Goal: Information Seeking & Learning: Learn about a topic

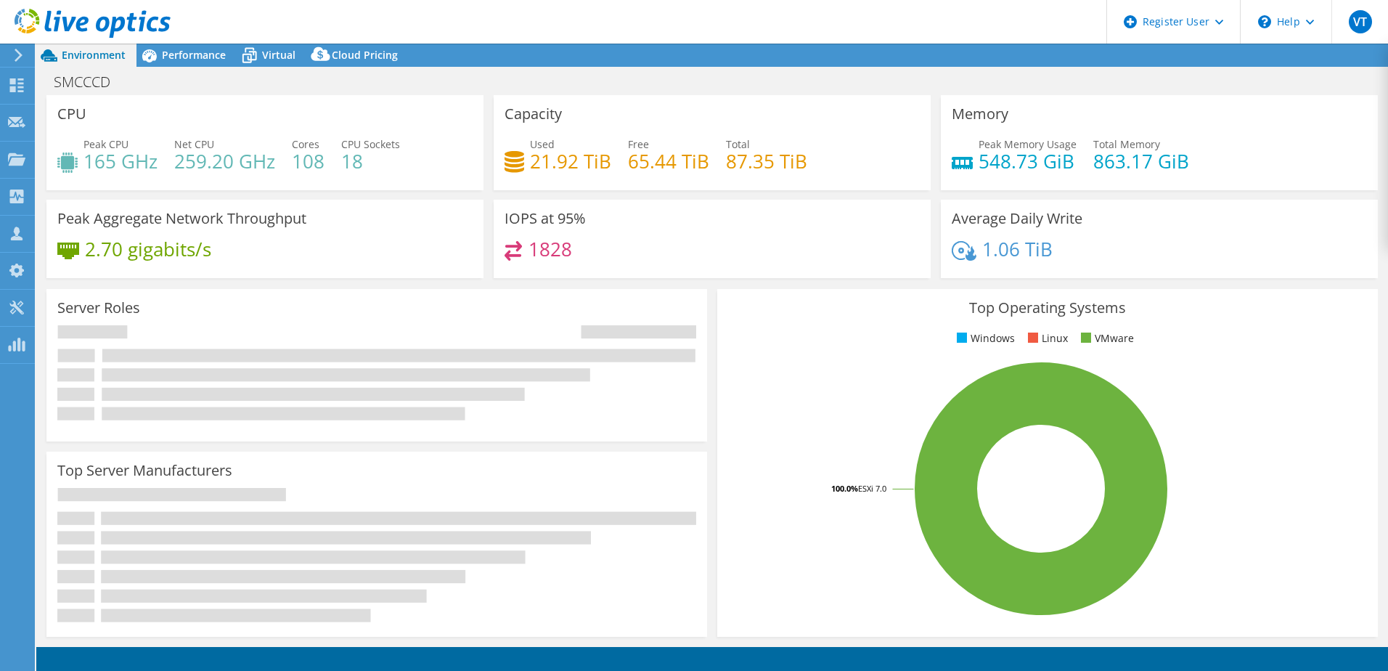
select select "USWest"
select select "USD"
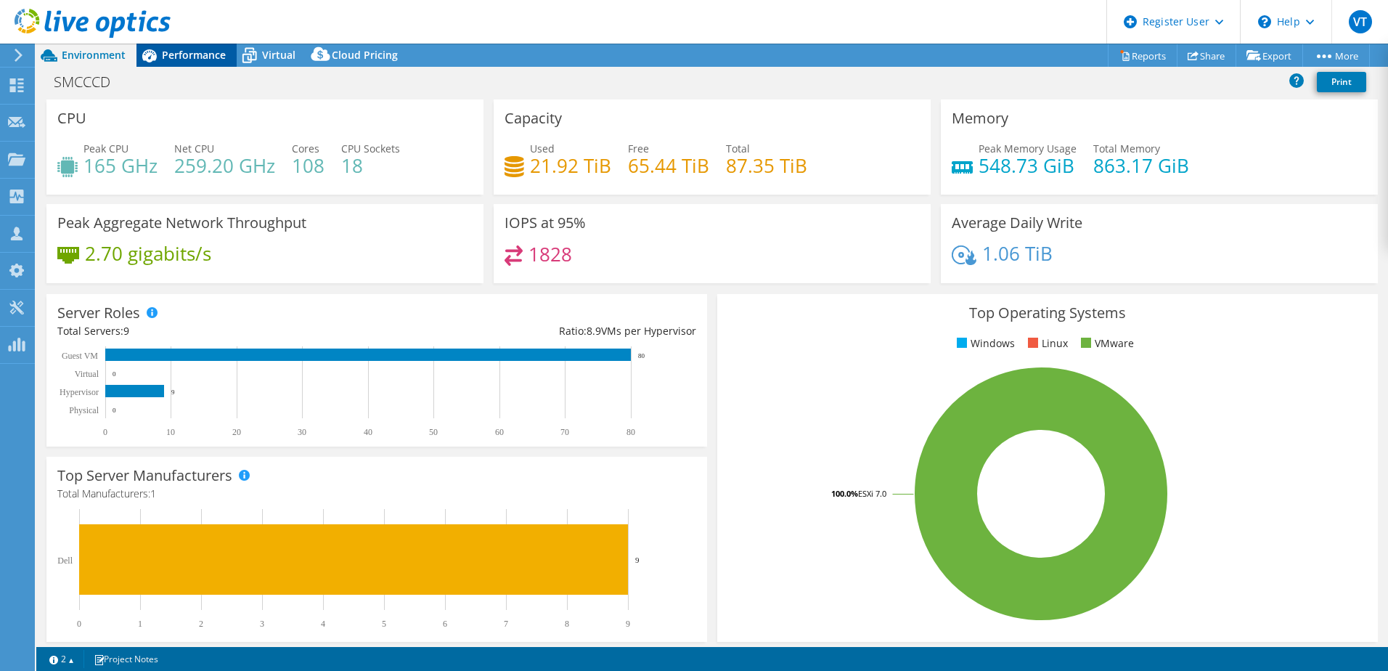
click at [204, 52] on span "Performance" at bounding box center [194, 55] width 64 height 14
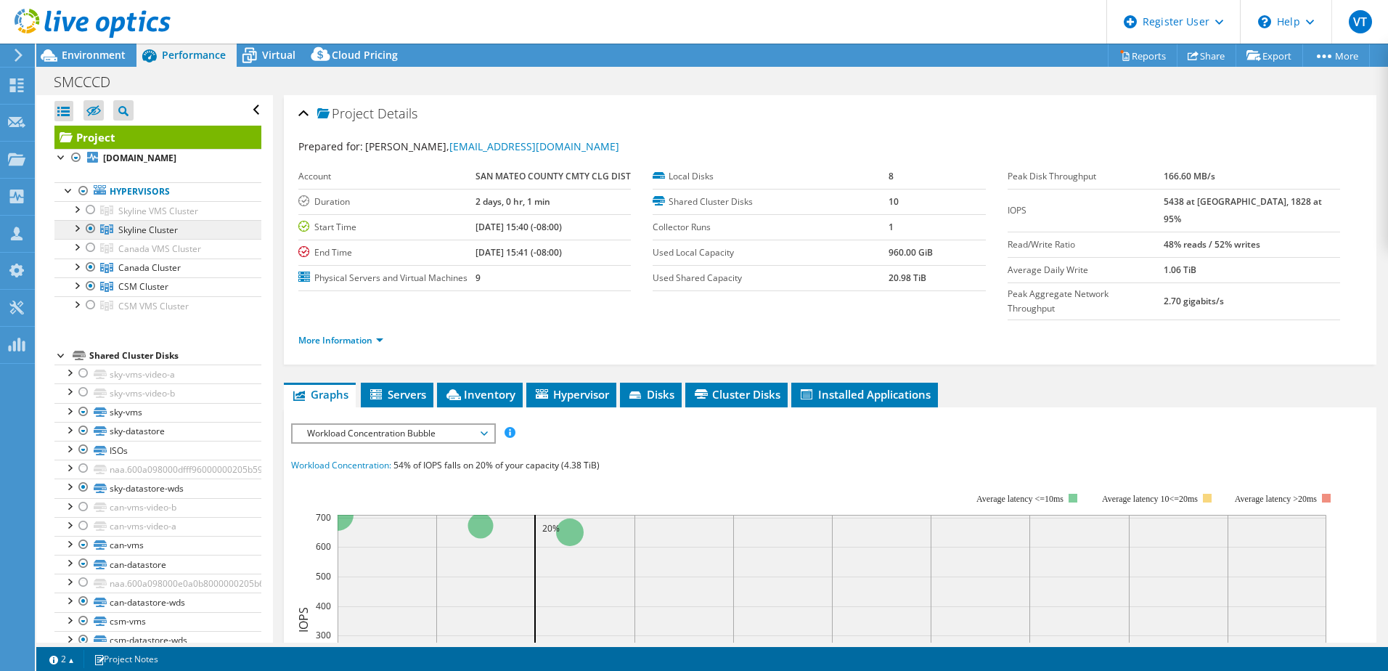
click at [149, 229] on span "Skyline Cluster" at bounding box center [148, 230] width 60 height 12
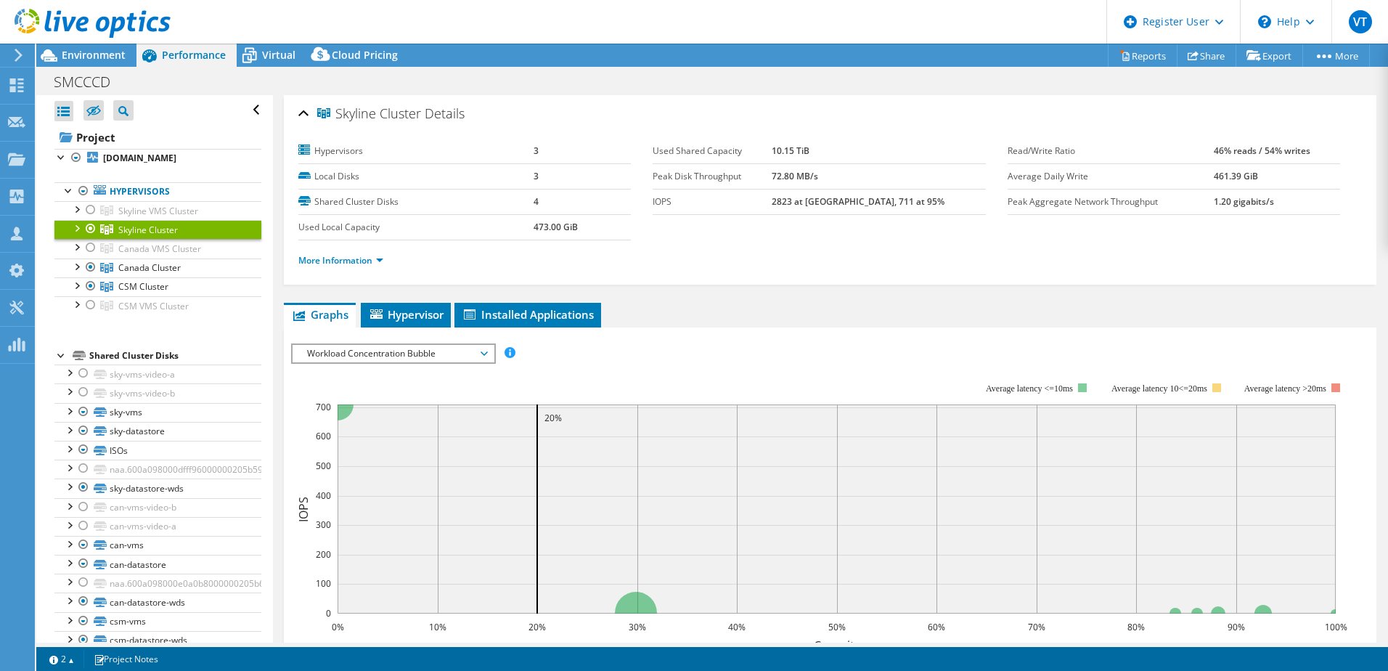
click at [849, 282] on div "Skyline Cluster Details Hypervisors 3 Local Disks 3 Shared Cluster Disks 4 Used…" at bounding box center [830, 189] width 1093 height 189
click at [380, 258] on link "More Information" at bounding box center [340, 260] width 85 height 12
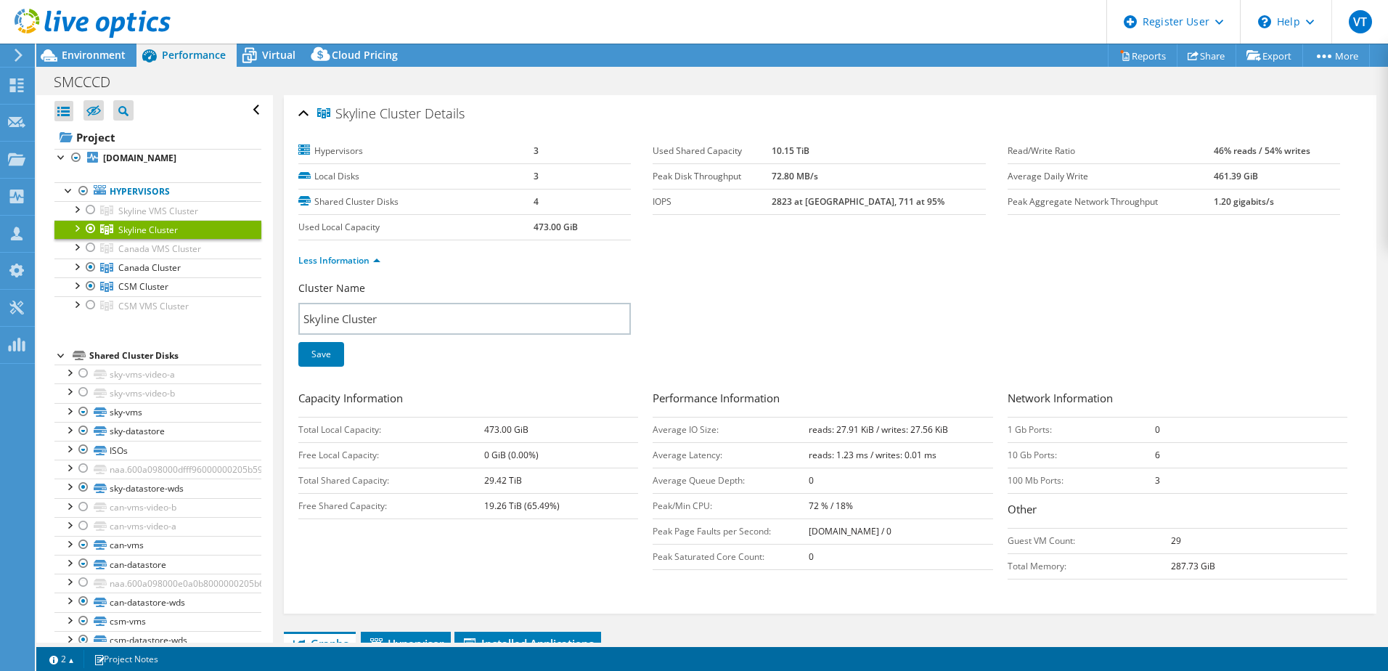
click at [1137, 313] on div "Cluster Name Skyline Cluster Save" at bounding box center [830, 333] width 1064 height 104
click at [149, 160] on b "[DOMAIN_NAME]" at bounding box center [139, 158] width 73 height 12
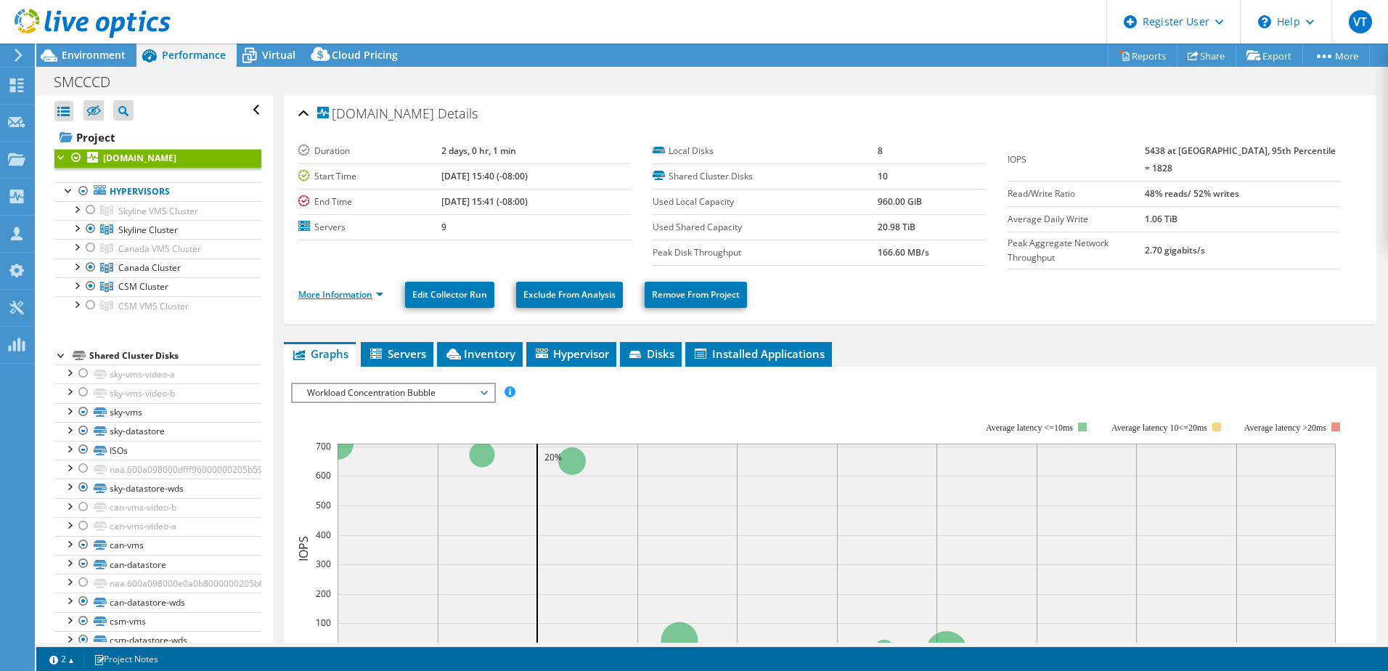
click at [375, 288] on link "More Information" at bounding box center [340, 294] width 85 height 12
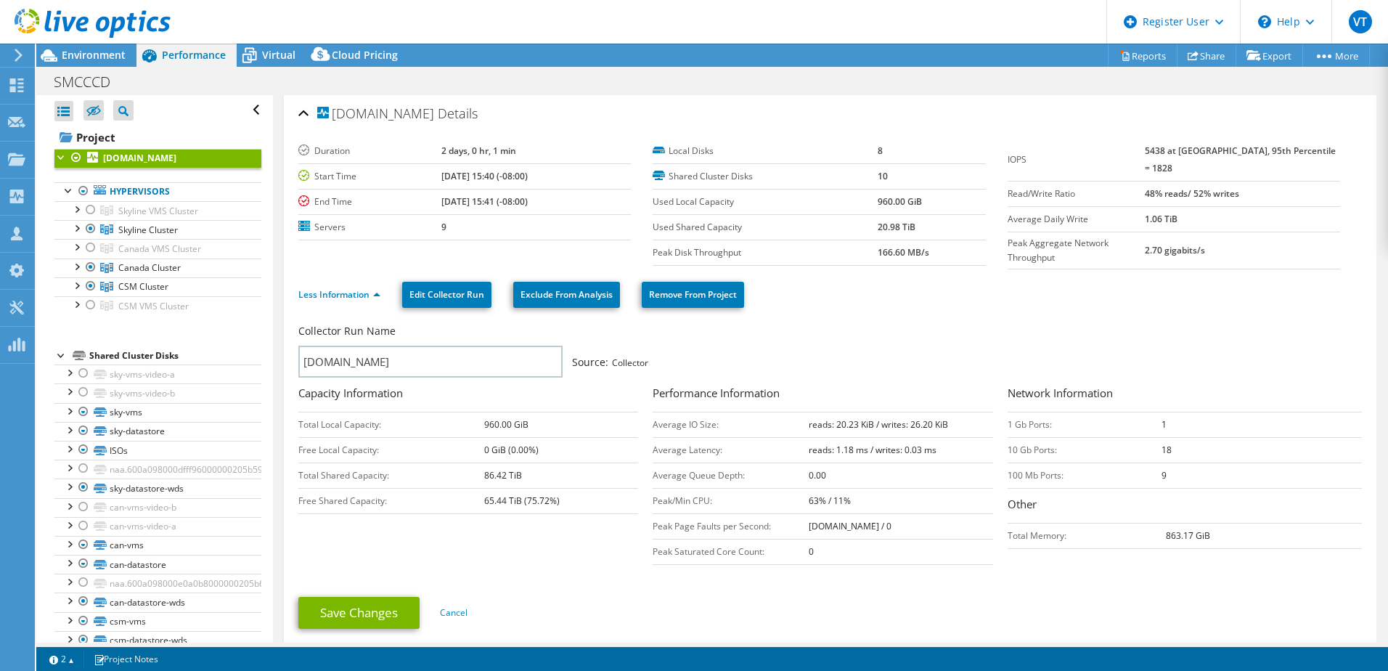
click at [1058, 329] on div "Collector Run Name" at bounding box center [822, 335] width 1049 height 22
click at [113, 51] on span "Environment" at bounding box center [94, 55] width 64 height 14
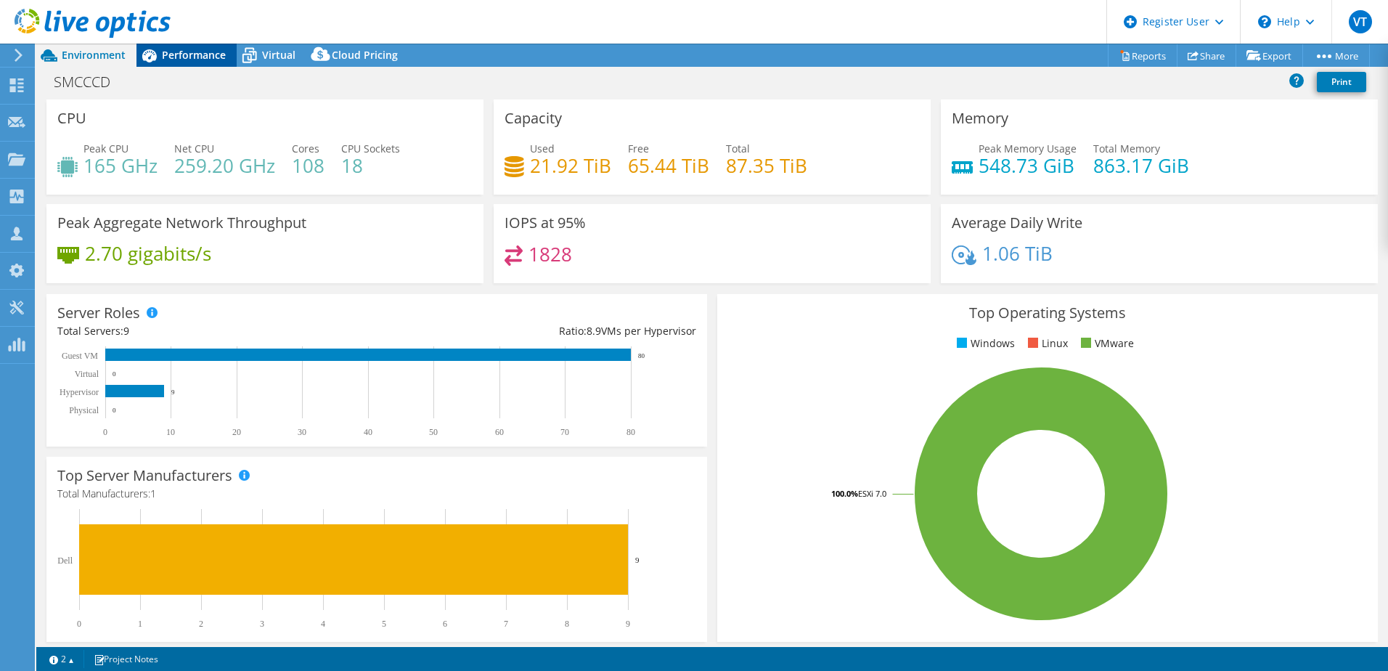
click at [171, 52] on span "Performance" at bounding box center [194, 55] width 64 height 14
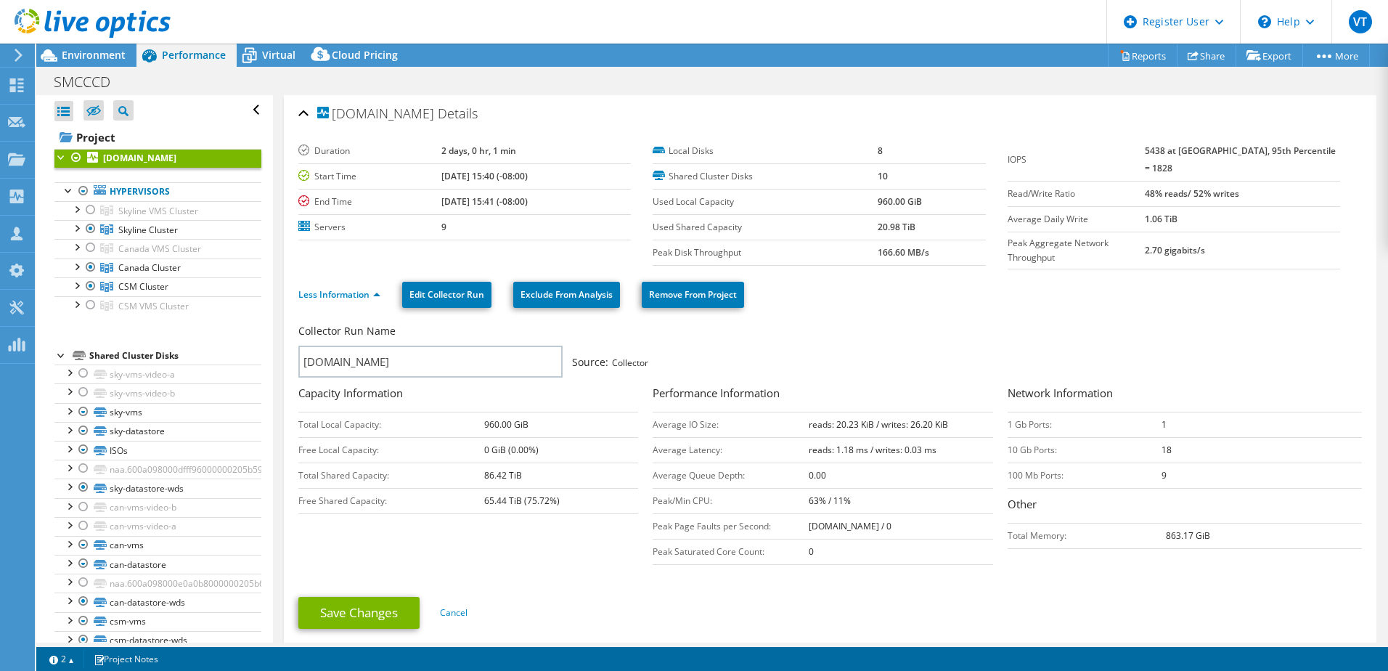
click at [1069, 320] on div "Collector Run Name [DOMAIN_NAME] Source: Collector" at bounding box center [830, 352] width 1064 height 65
click at [278, 62] on div "Virtual" at bounding box center [272, 55] width 70 height 23
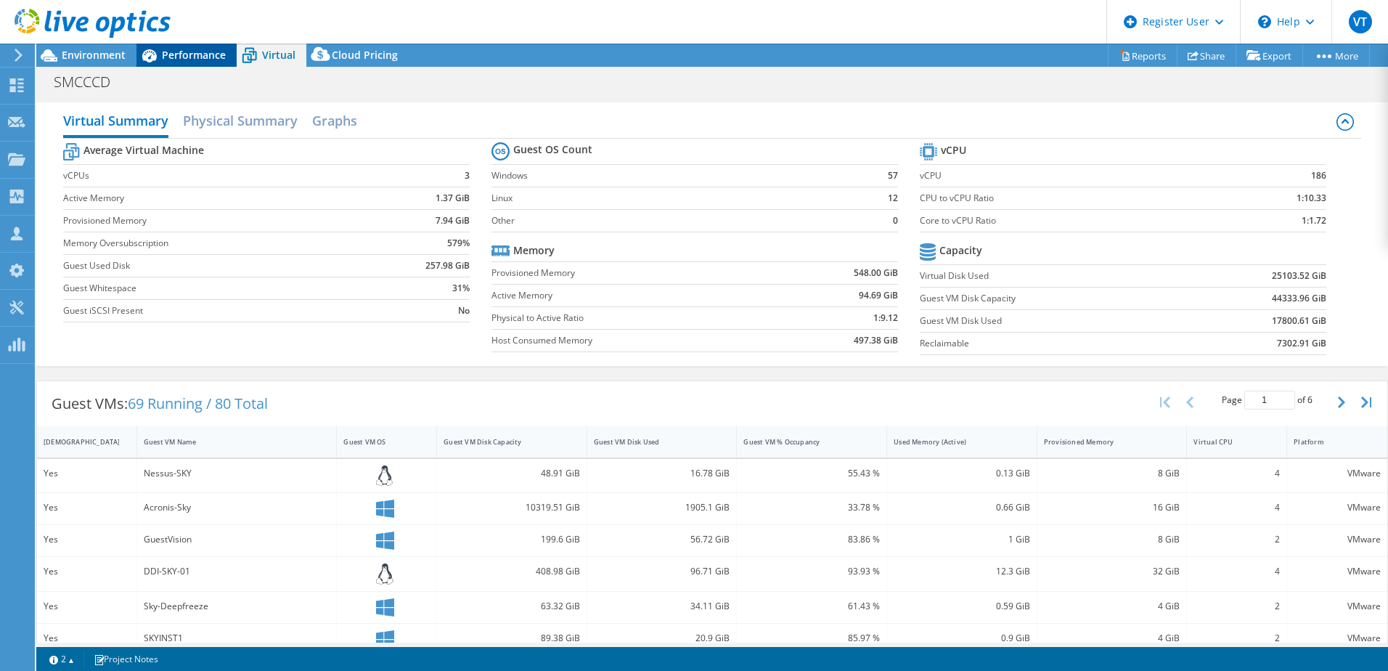
click at [202, 46] on div "Performance" at bounding box center [186, 55] width 100 height 23
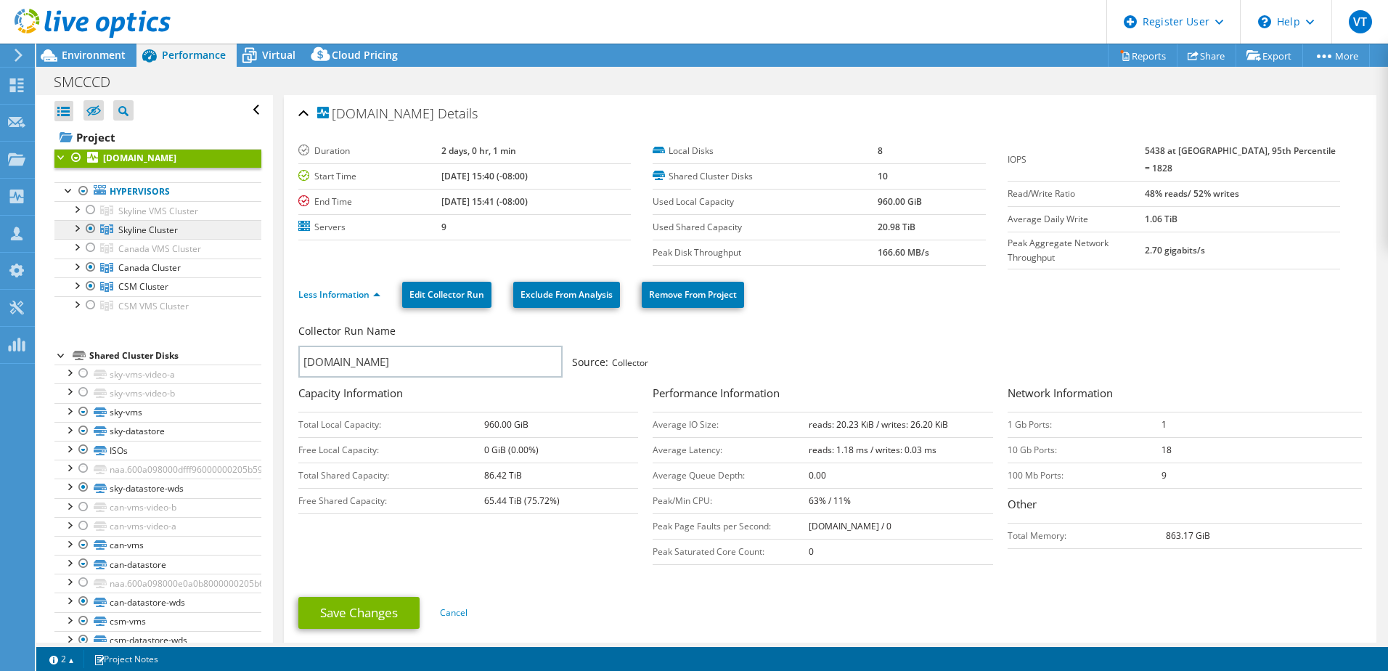
click at [160, 227] on span "Skyline Cluster" at bounding box center [148, 230] width 60 height 12
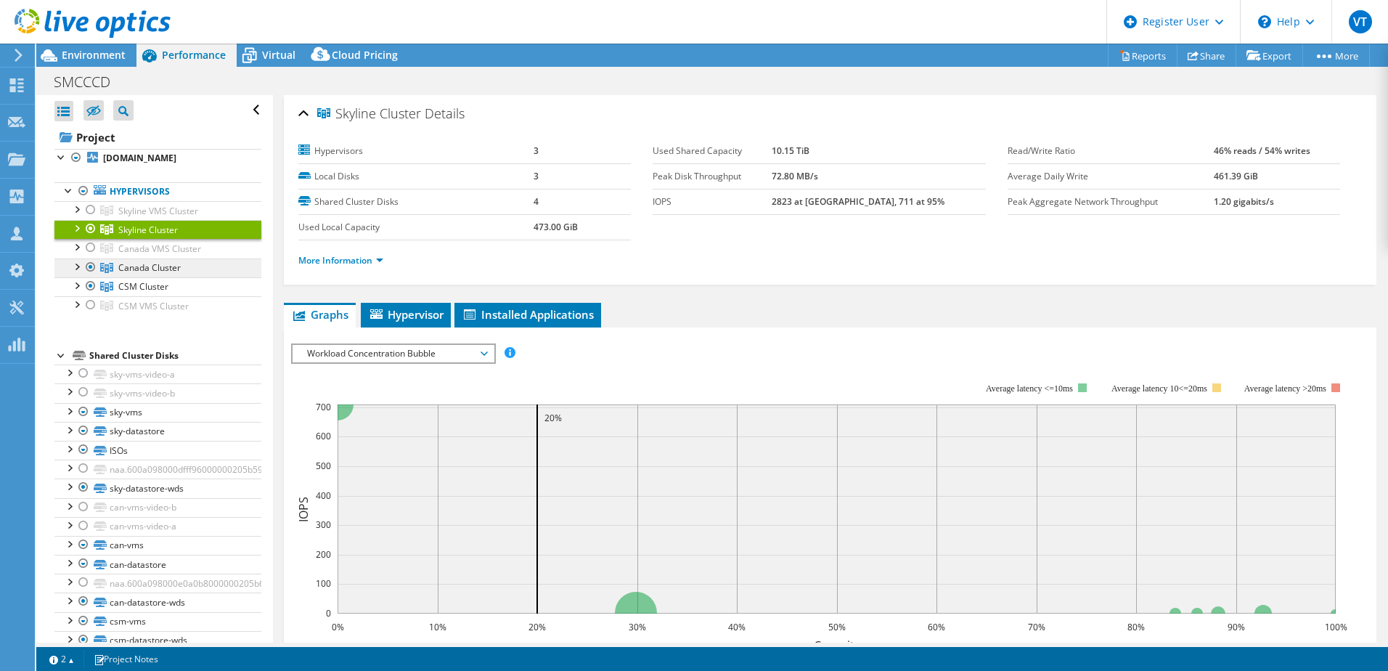
click at [147, 264] on span "Canada Cluster" at bounding box center [149, 267] width 62 height 12
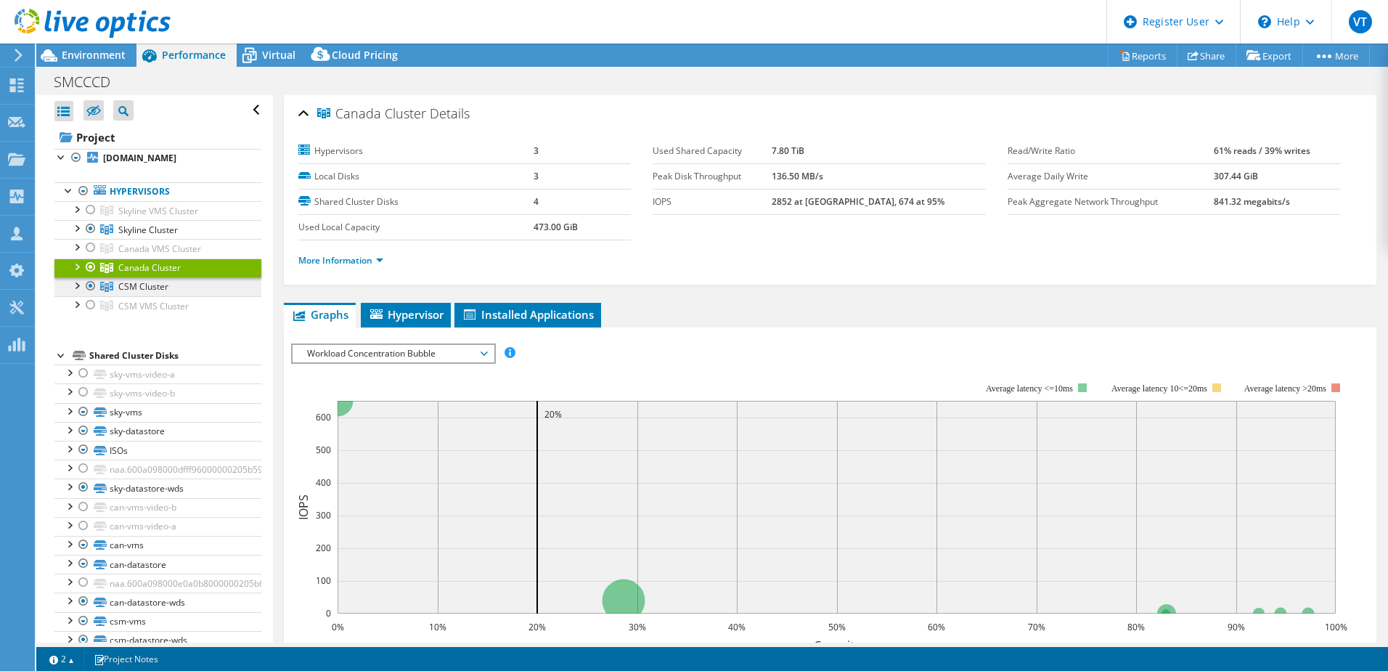
click at [153, 287] on span "CSM Cluster" at bounding box center [143, 286] width 50 height 12
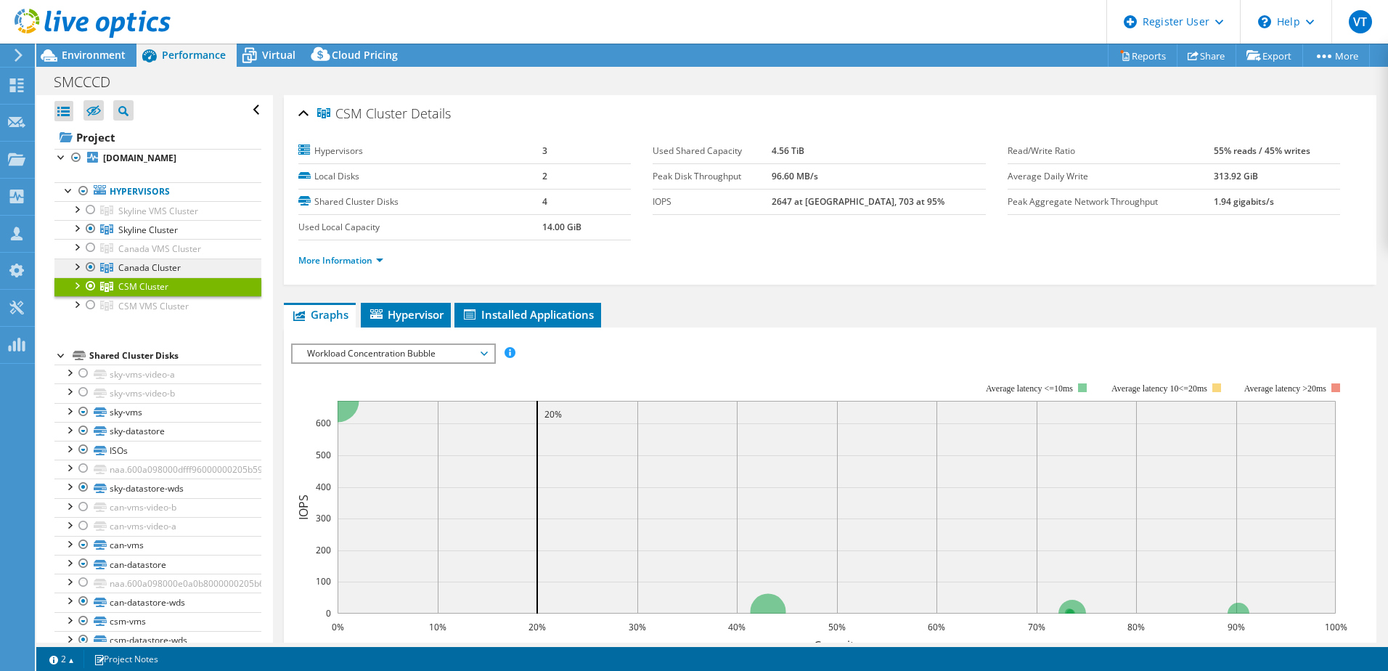
click at [165, 264] on span "Canada Cluster" at bounding box center [149, 267] width 62 height 12
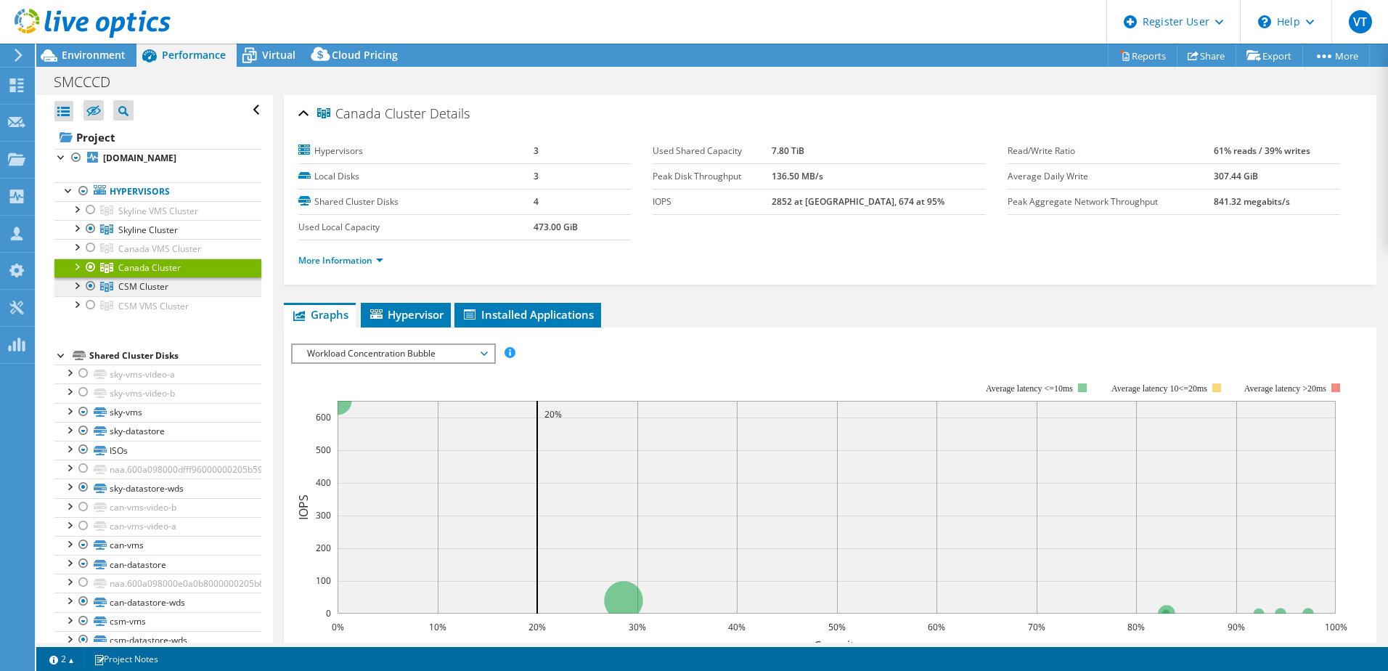
click at [159, 290] on span "CSM Cluster" at bounding box center [143, 286] width 50 height 12
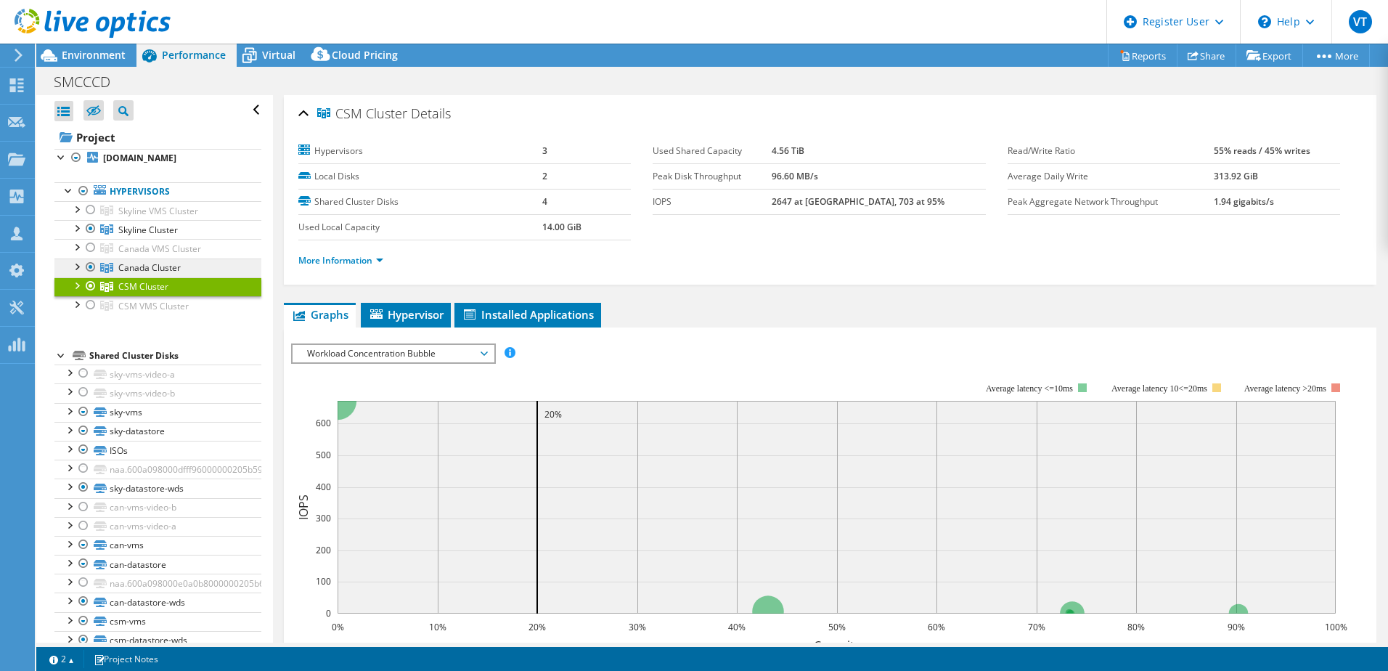
click at [158, 272] on span "Canada Cluster" at bounding box center [149, 267] width 62 height 12
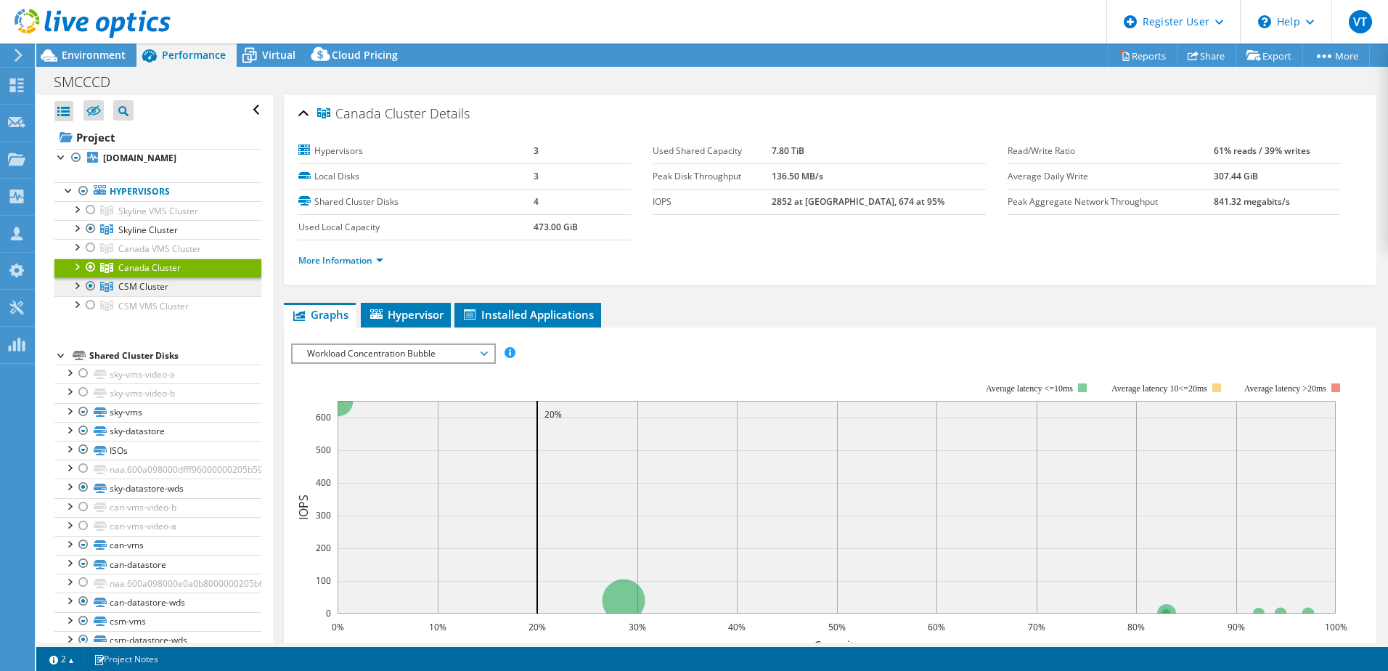
click at [153, 289] on span "CSM Cluster" at bounding box center [143, 286] width 50 height 12
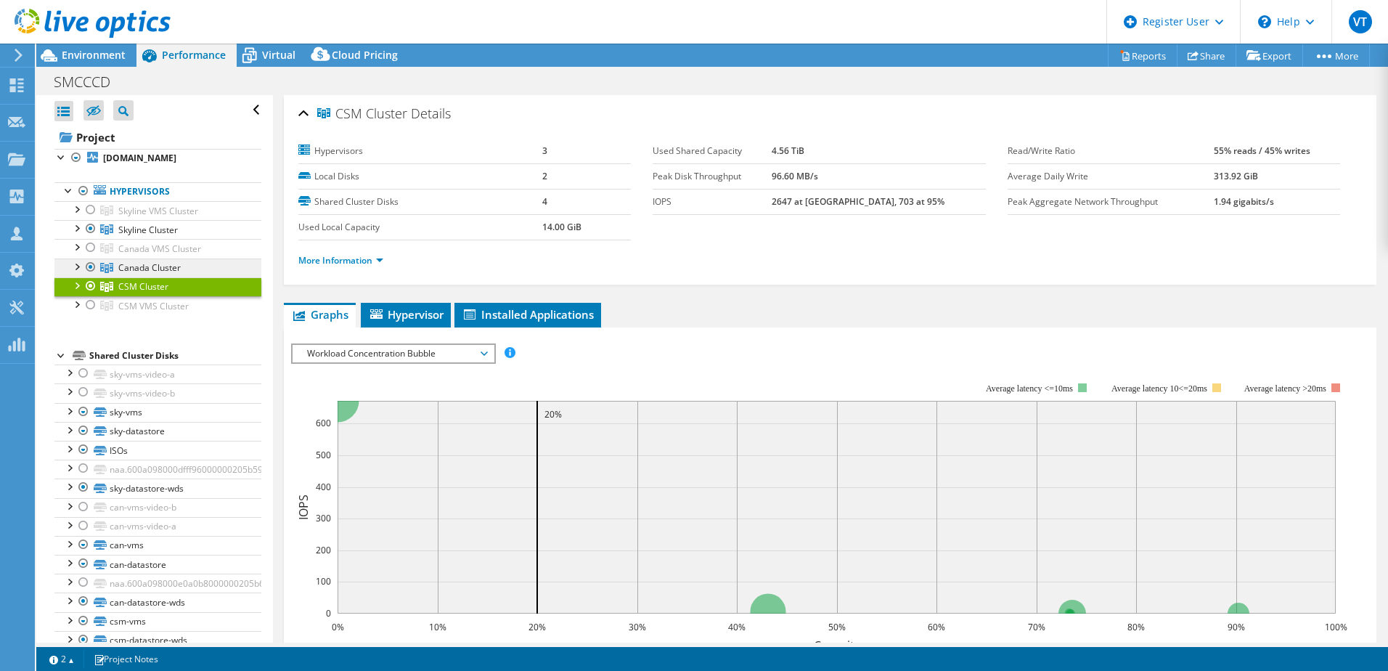
click at [157, 274] on link "Canada Cluster" at bounding box center [157, 267] width 207 height 19
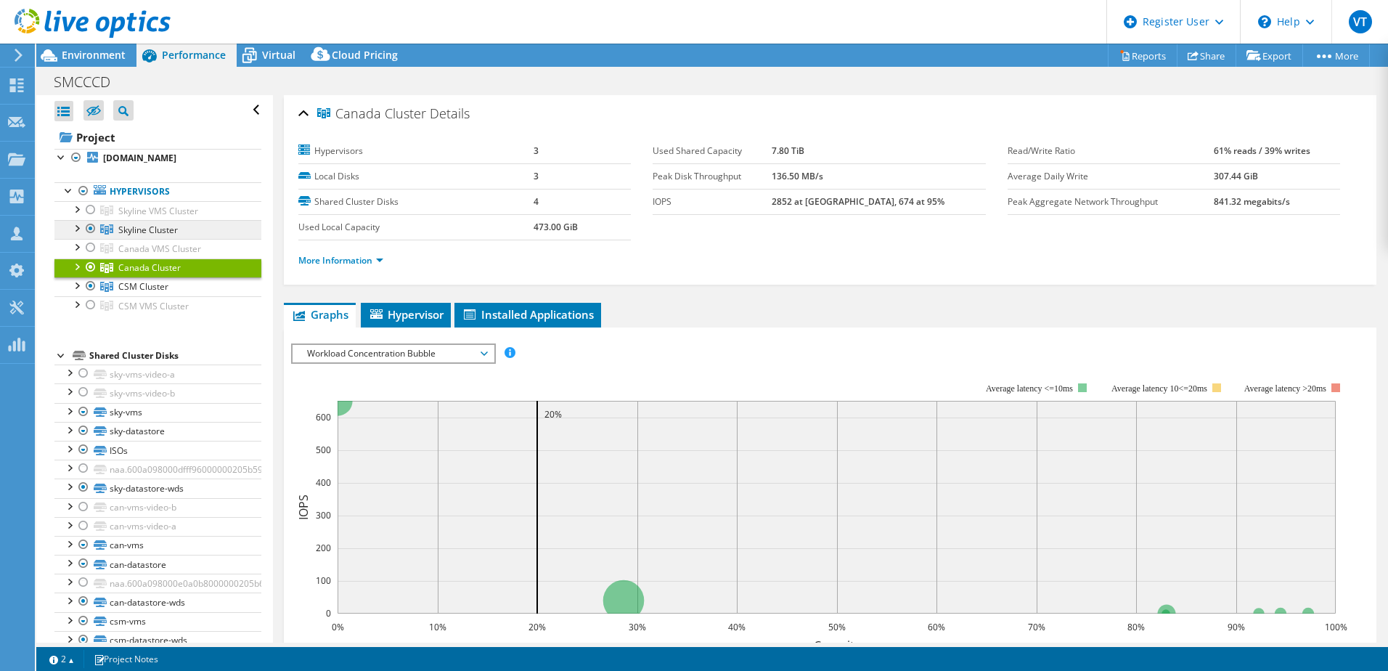
click at [157, 232] on span "Skyline Cluster" at bounding box center [148, 230] width 60 height 12
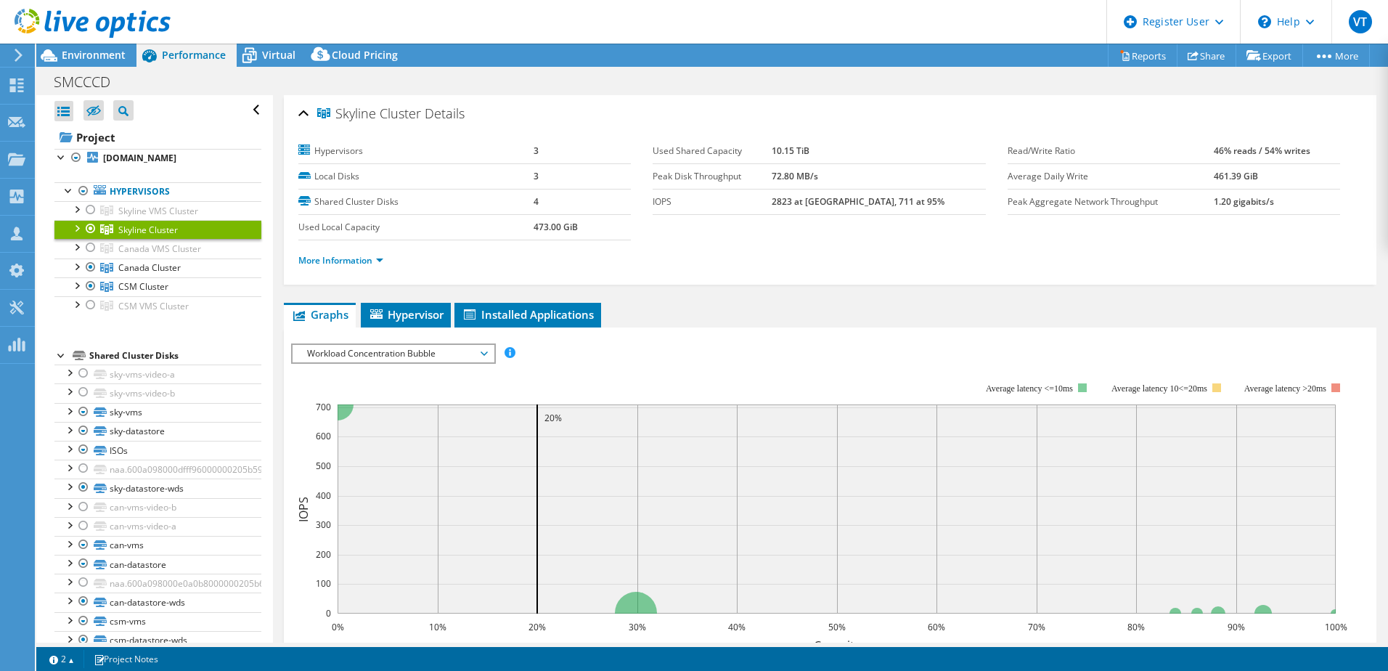
click at [727, 305] on ul "Graphs Servers Inventory Hypervisor Disks Cluster Disks Installed Applications" at bounding box center [830, 315] width 1093 height 25
click at [278, 53] on span "Virtual" at bounding box center [278, 55] width 33 height 14
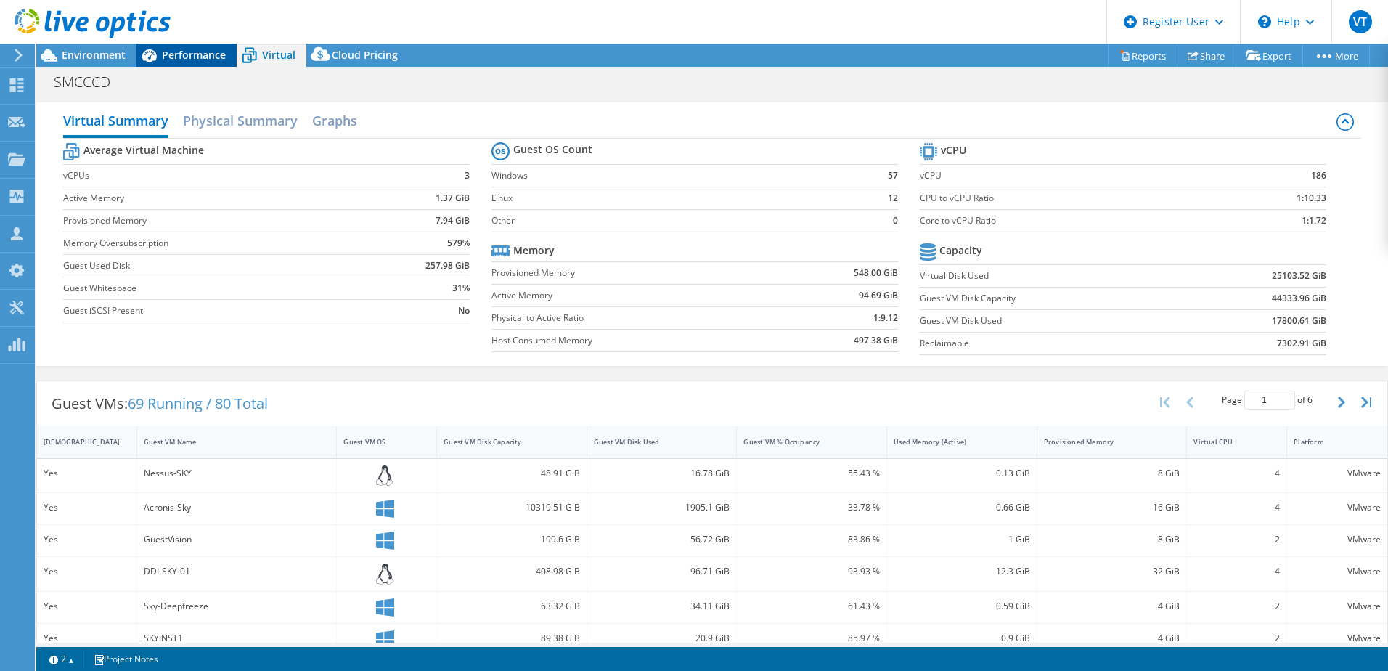
click at [200, 53] on span "Performance" at bounding box center [194, 55] width 64 height 14
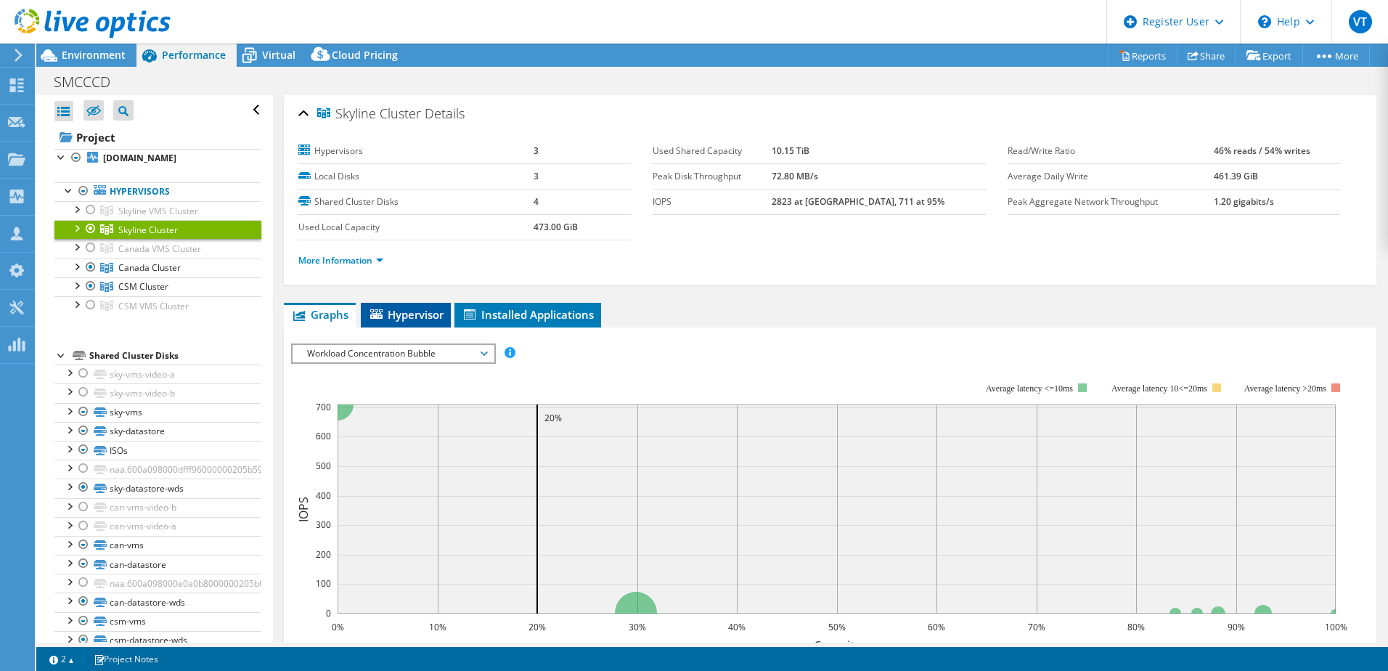
click at [415, 315] on span "Hypervisor" at bounding box center [406, 314] width 76 height 15
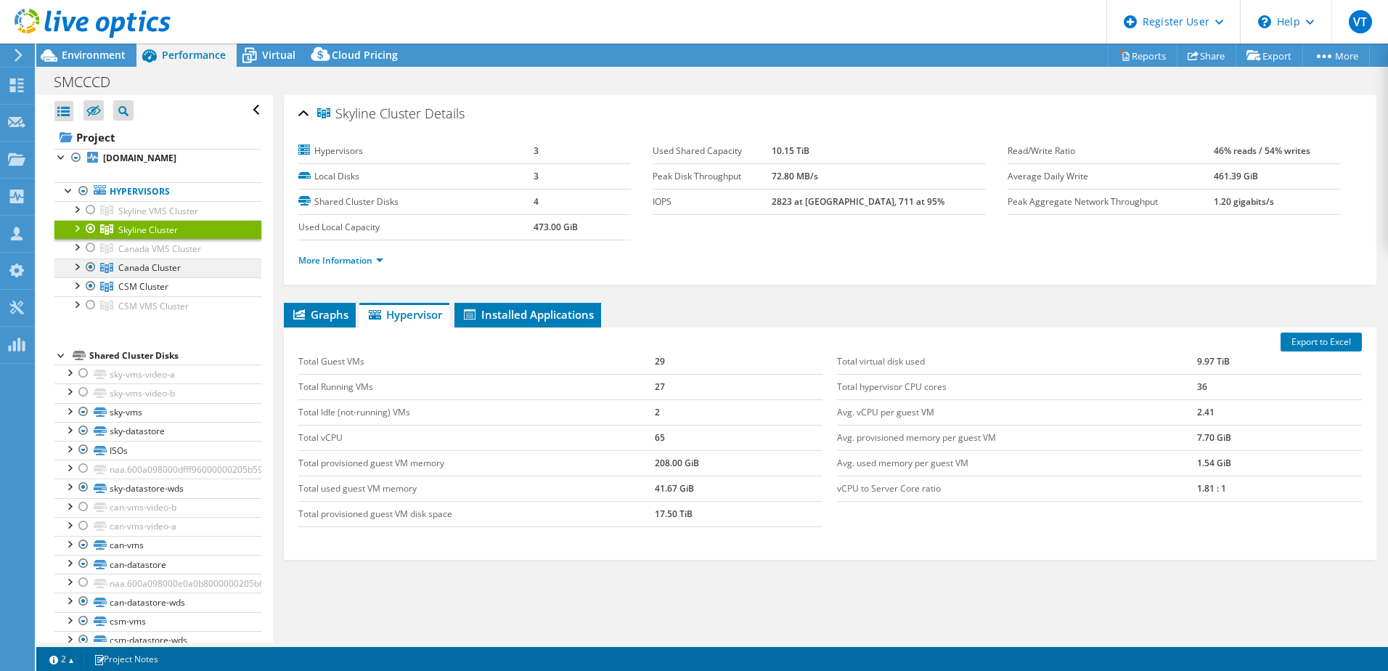
click at [144, 266] on span "Canada Cluster" at bounding box center [149, 267] width 62 height 12
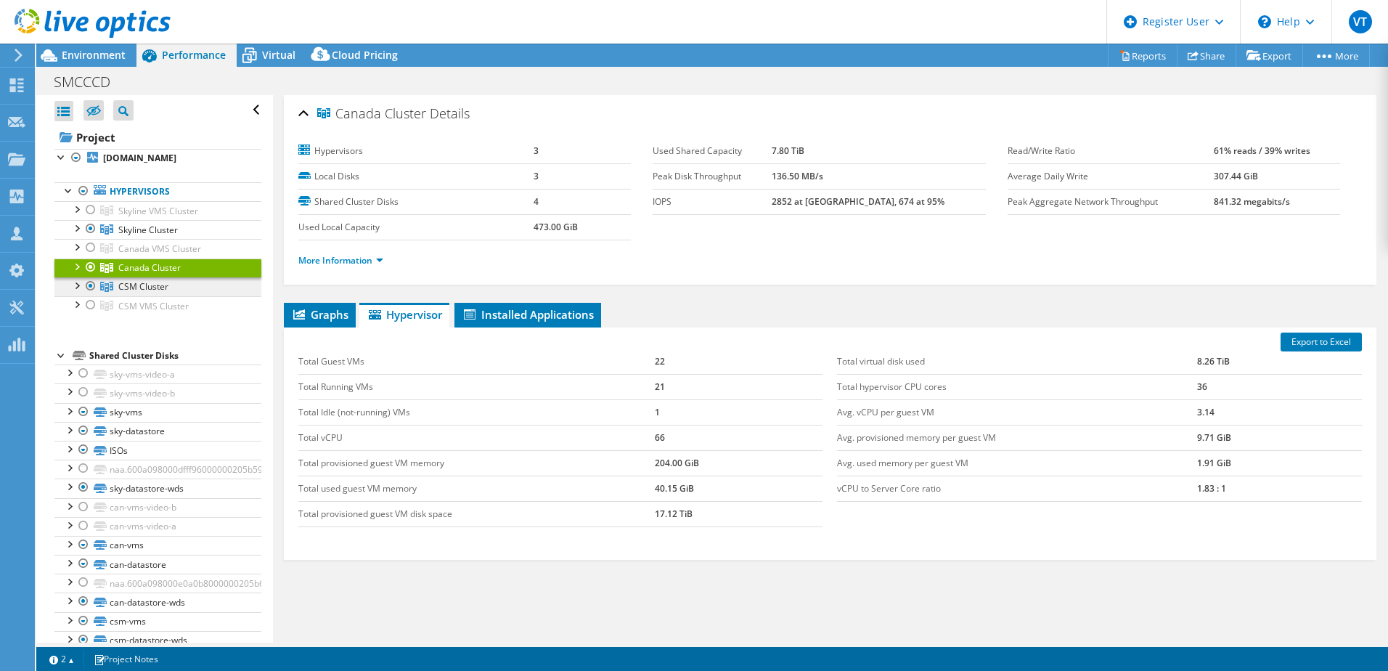
click at [152, 289] on span "CSM Cluster" at bounding box center [143, 286] width 50 height 12
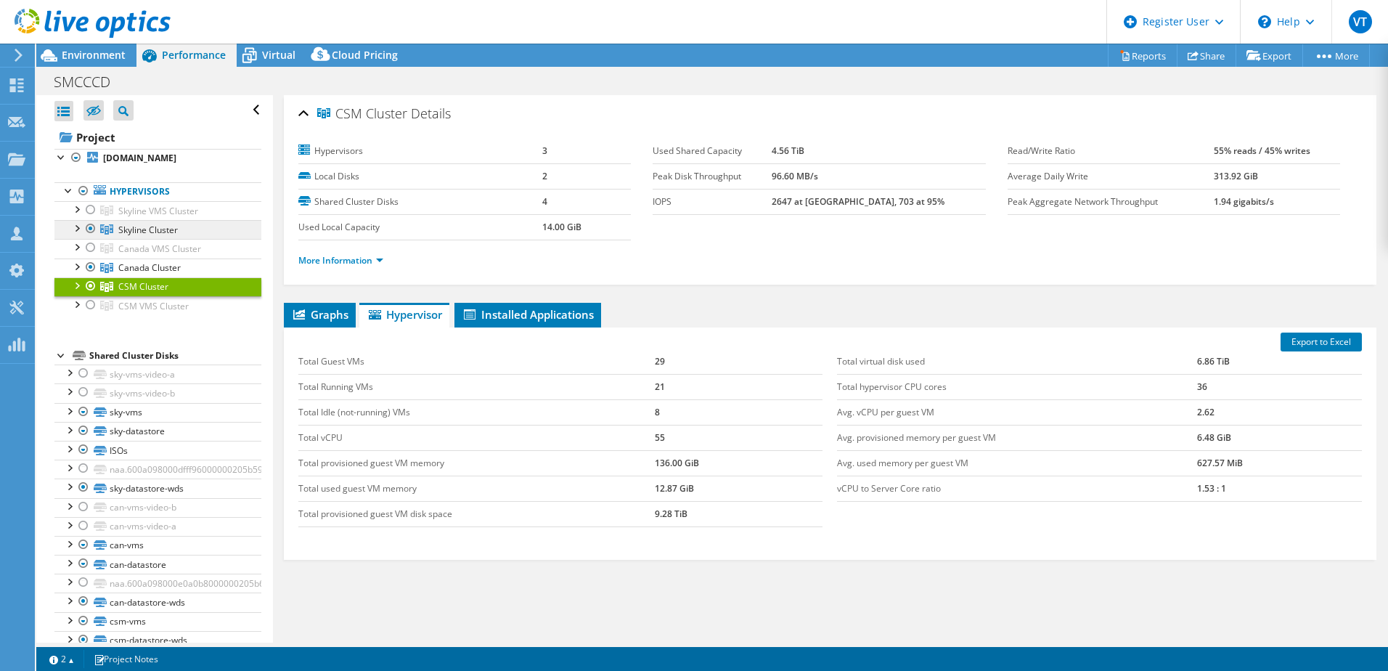
click at [147, 232] on span "Skyline Cluster" at bounding box center [148, 230] width 60 height 12
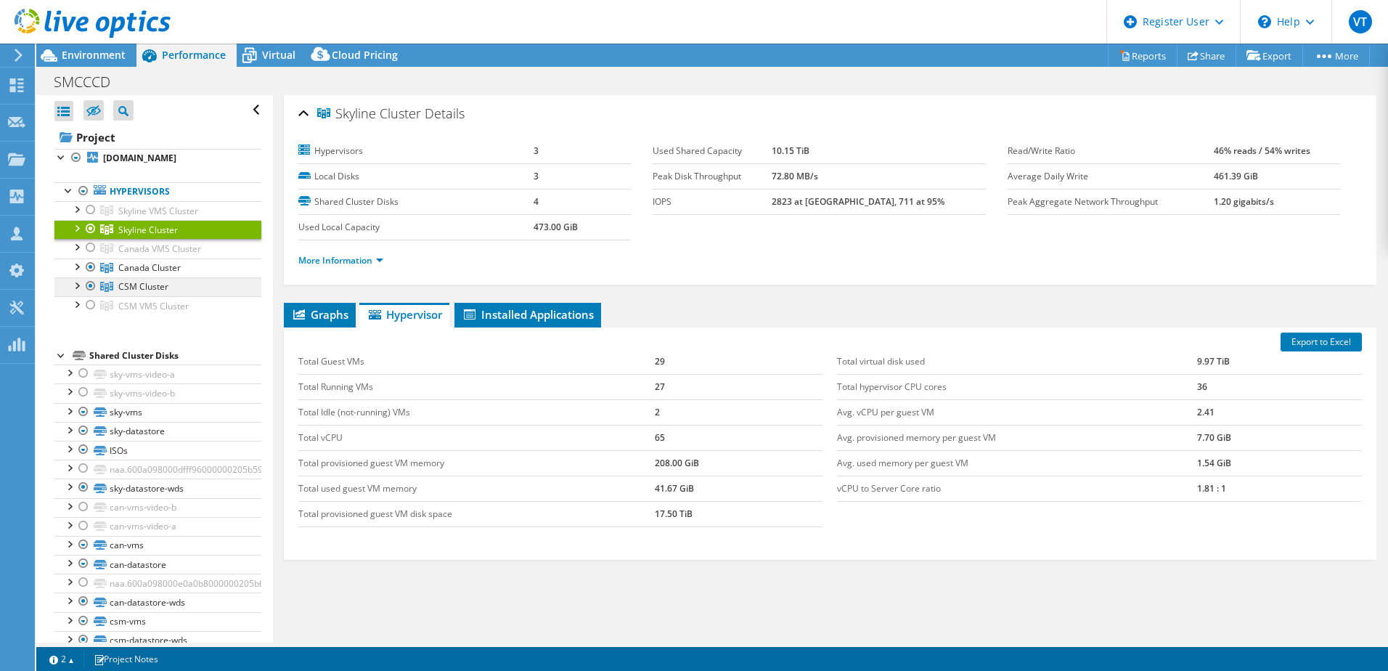
click at [149, 287] on span "CSM Cluster" at bounding box center [143, 286] width 50 height 12
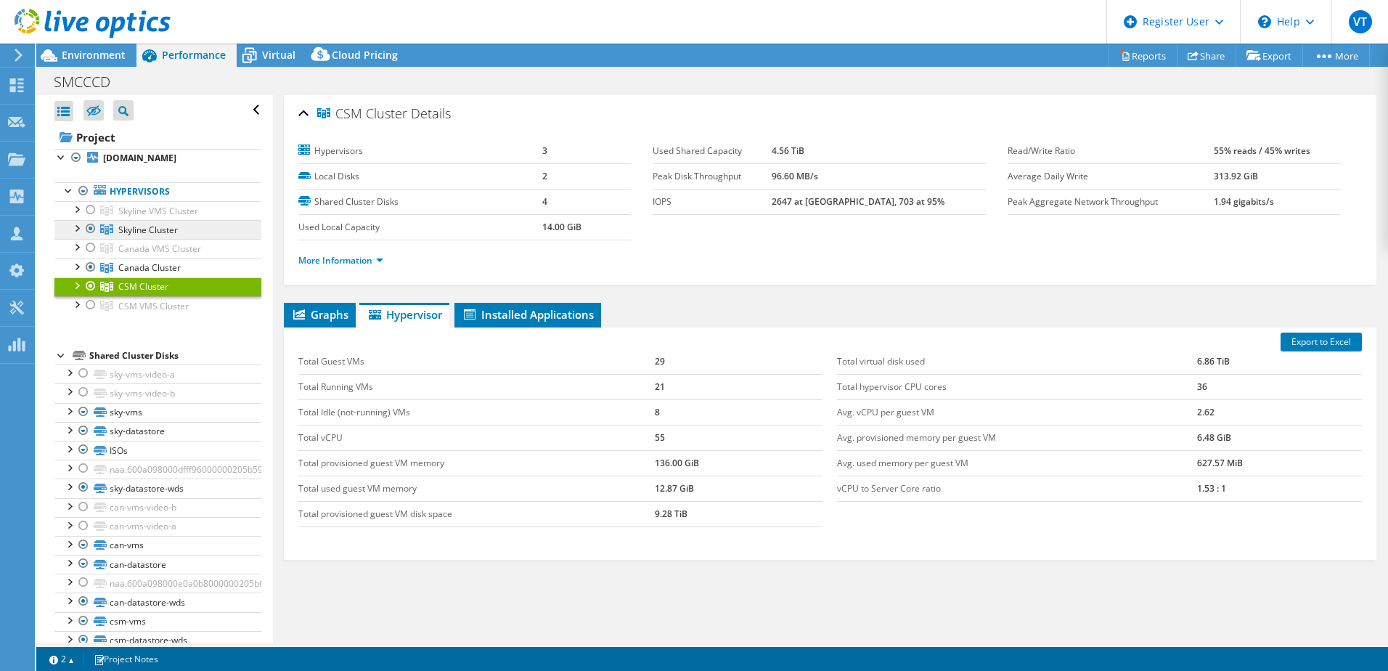
click at [162, 230] on span "Skyline Cluster" at bounding box center [148, 230] width 60 height 12
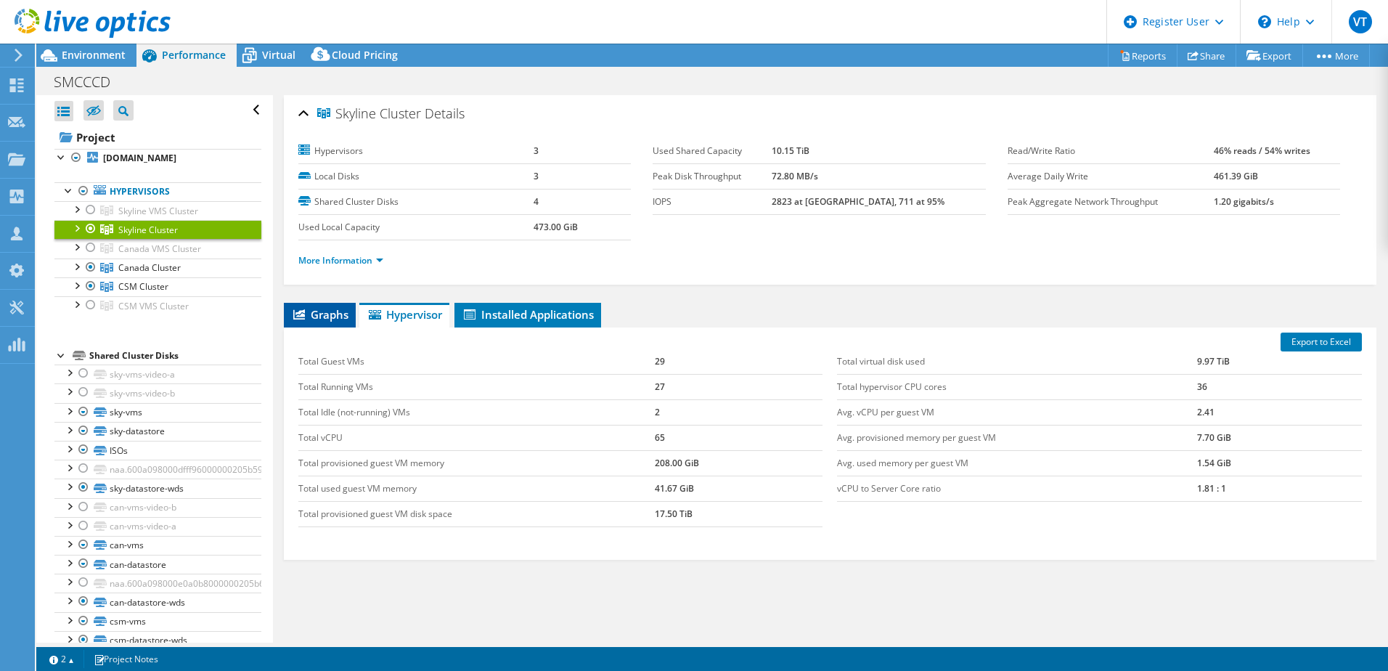
click at [328, 314] on span "Graphs" at bounding box center [319, 314] width 57 height 15
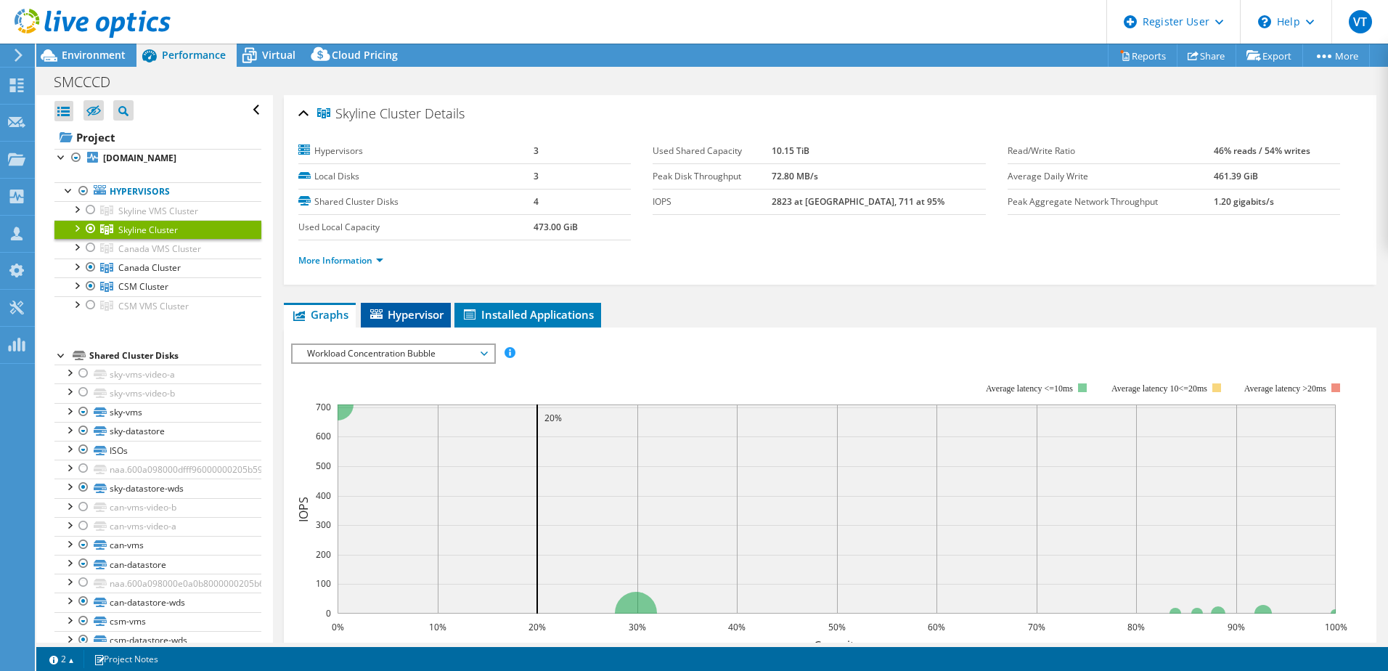
click at [387, 319] on span "Hypervisor" at bounding box center [406, 314] width 76 height 15
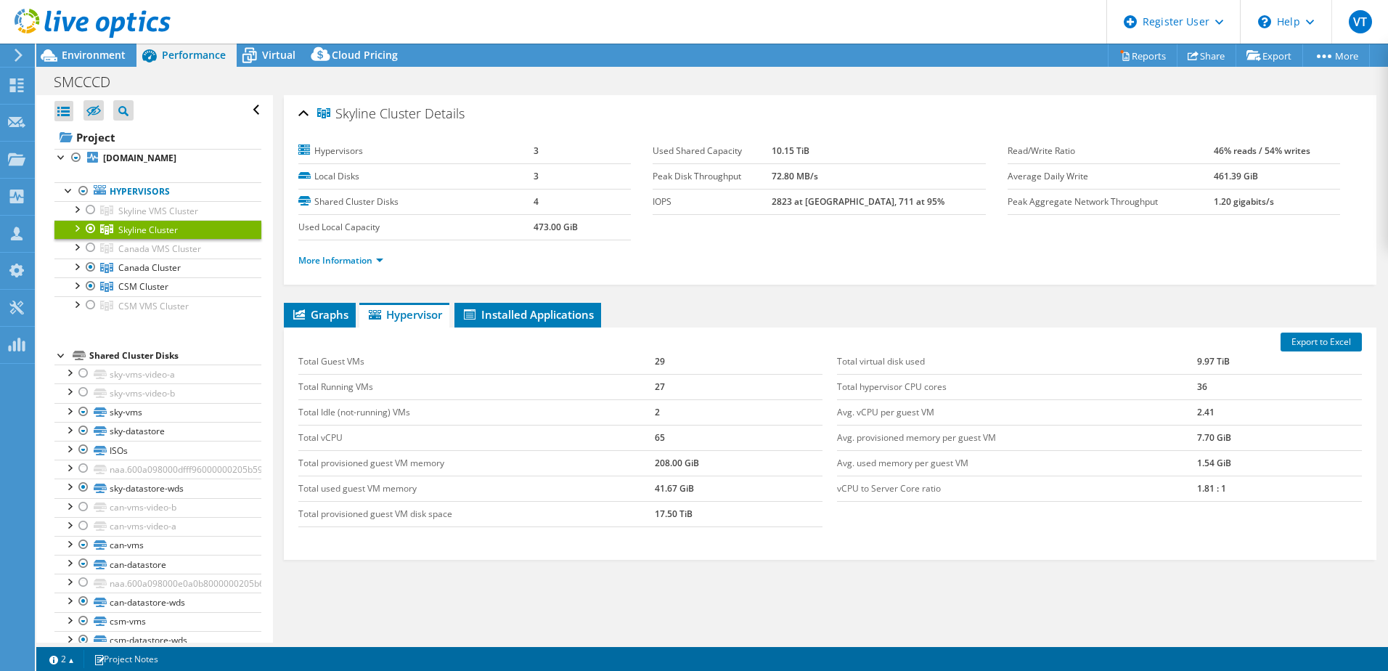
click at [143, 232] on span "Skyline Cluster" at bounding box center [148, 230] width 60 height 12
click at [364, 264] on link "More Information" at bounding box center [340, 260] width 85 height 12
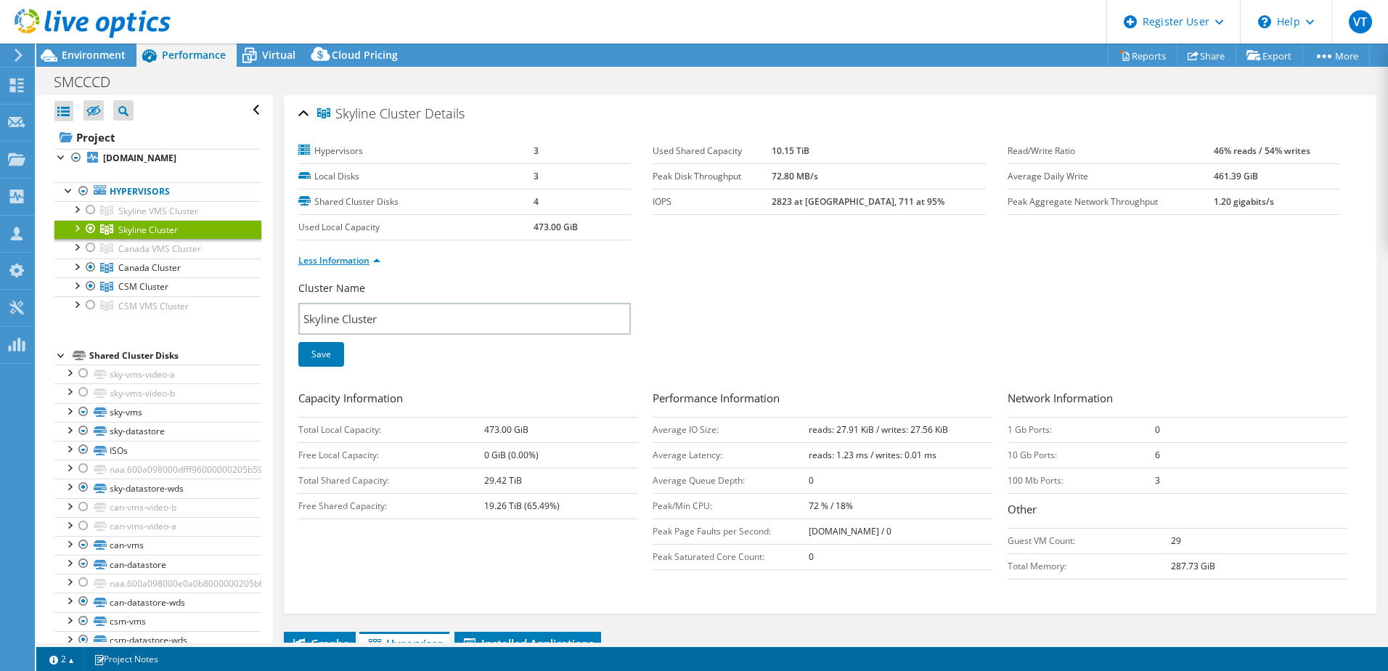
click at [367, 258] on link "Less Information" at bounding box center [339, 260] width 82 height 12
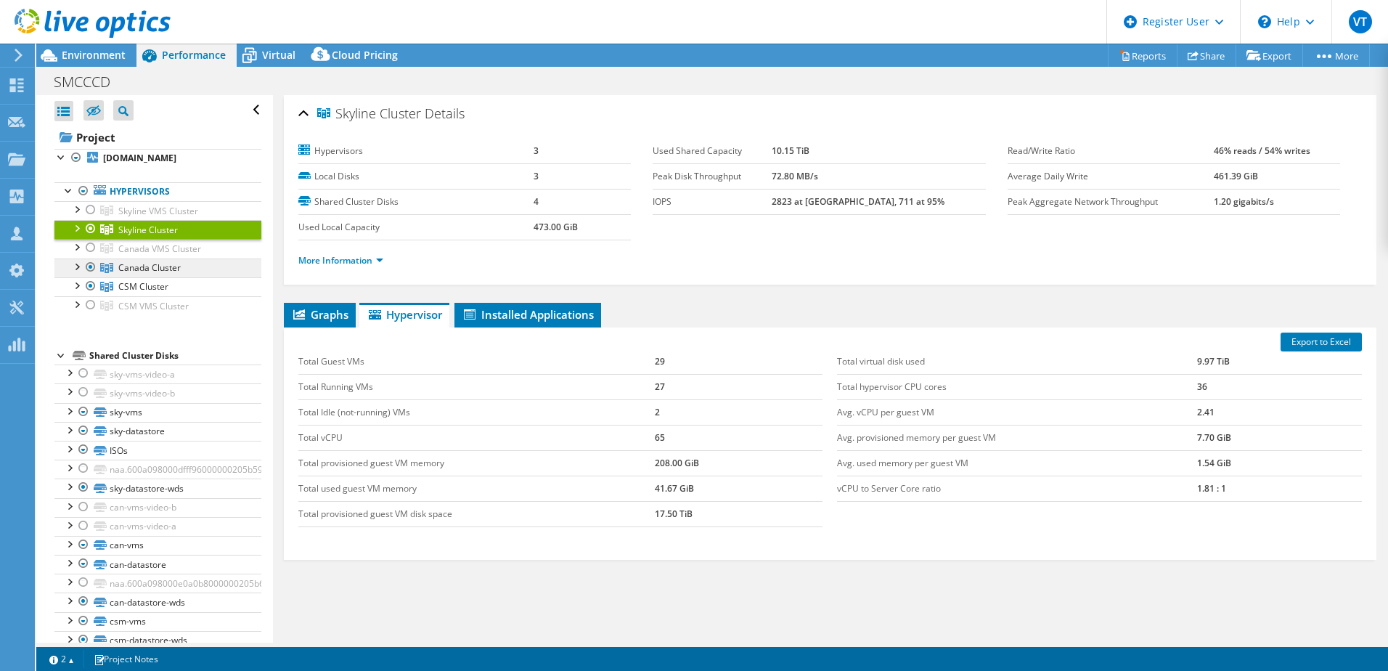
click at [173, 266] on span "Canada Cluster" at bounding box center [149, 267] width 62 height 12
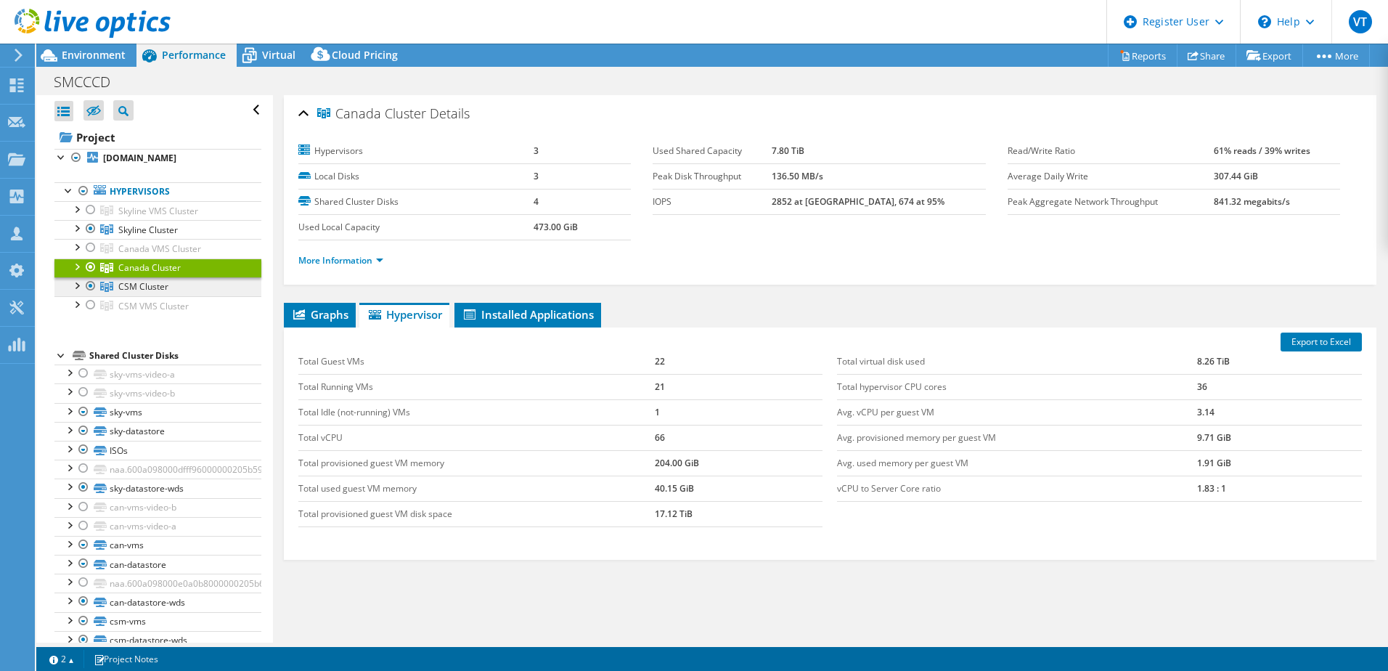
click at [163, 285] on span "CSM Cluster" at bounding box center [143, 286] width 50 height 12
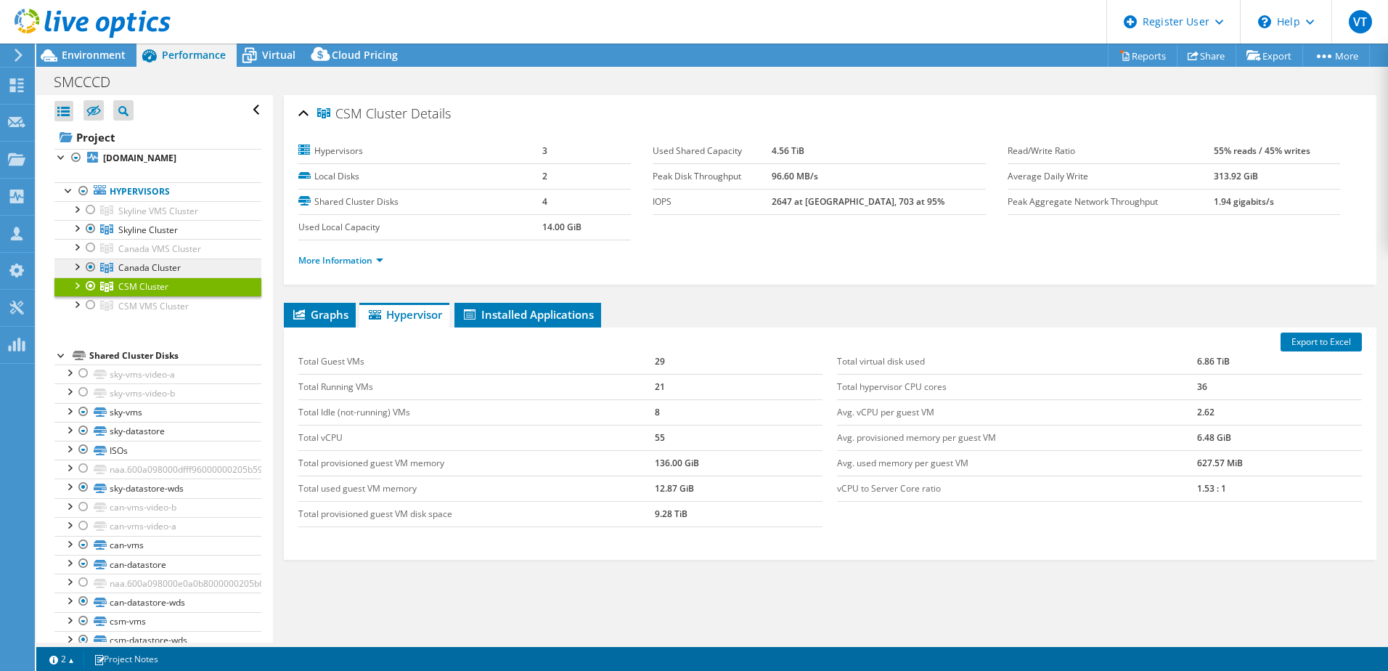
click at [160, 266] on span "Canada Cluster" at bounding box center [149, 267] width 62 height 12
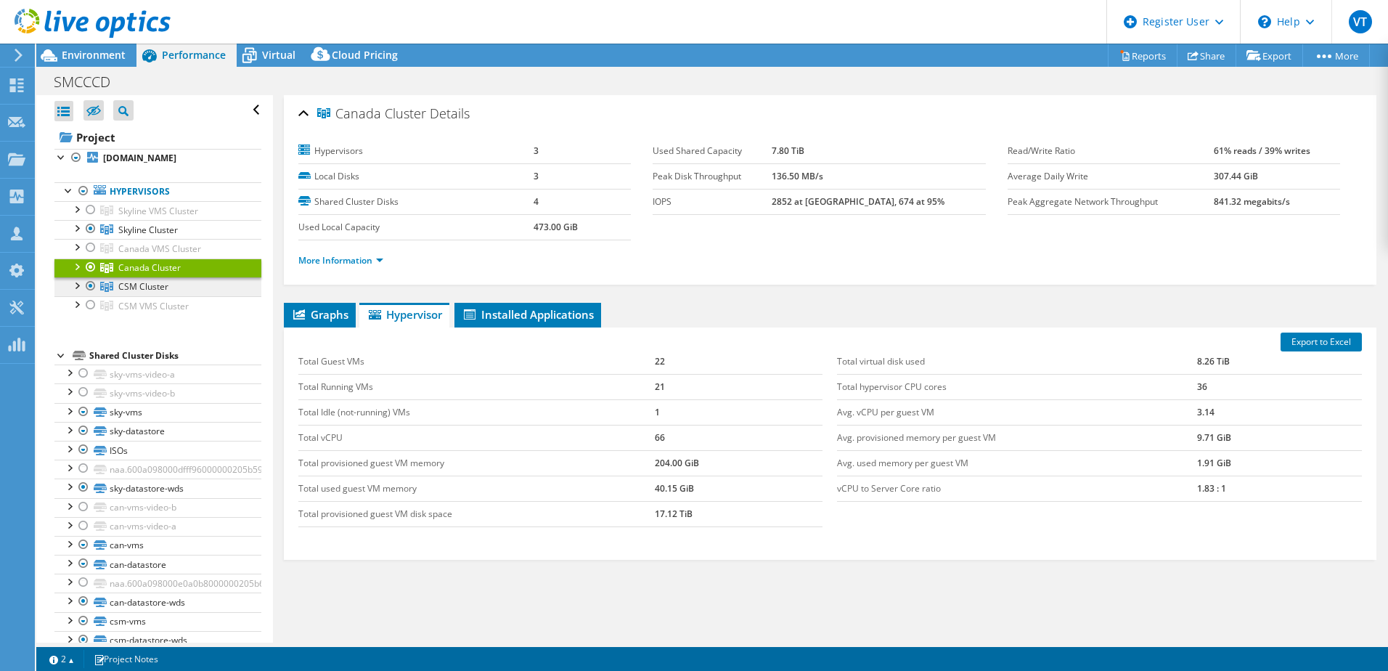
click at [155, 286] on span "CSM Cluster" at bounding box center [143, 286] width 50 height 12
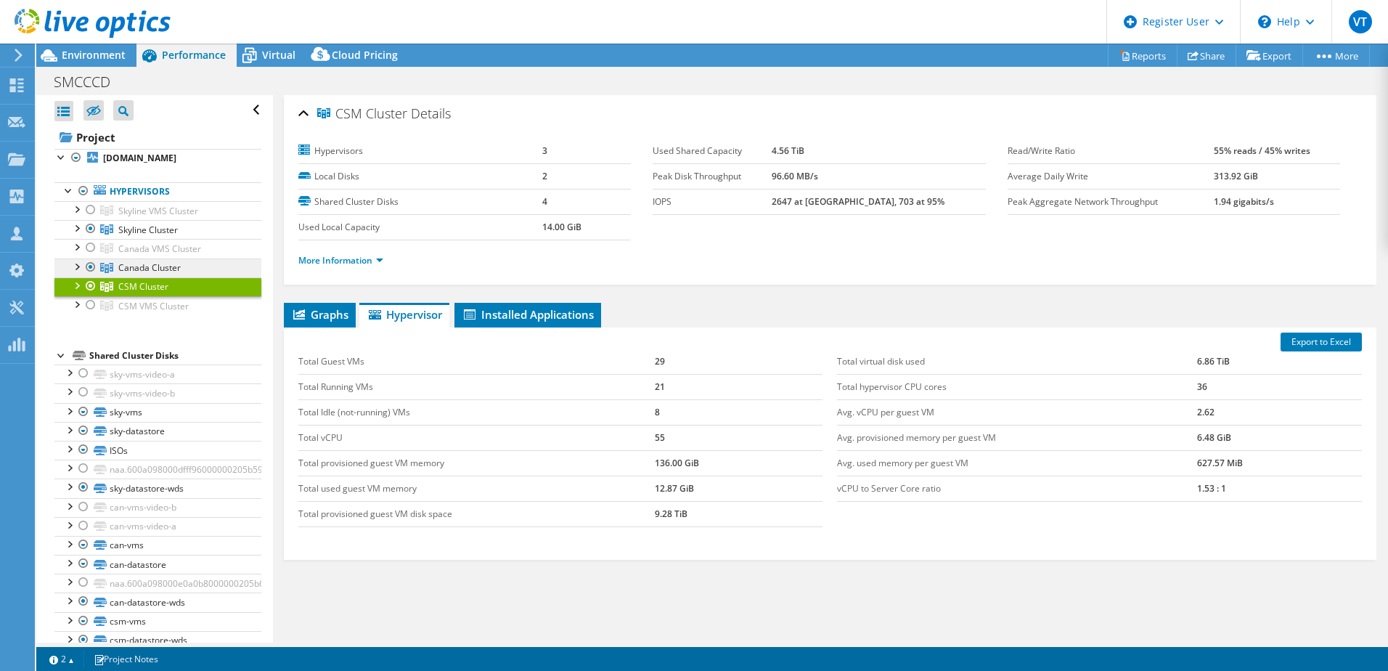
click at [155, 267] on span "Canada Cluster" at bounding box center [149, 267] width 62 height 12
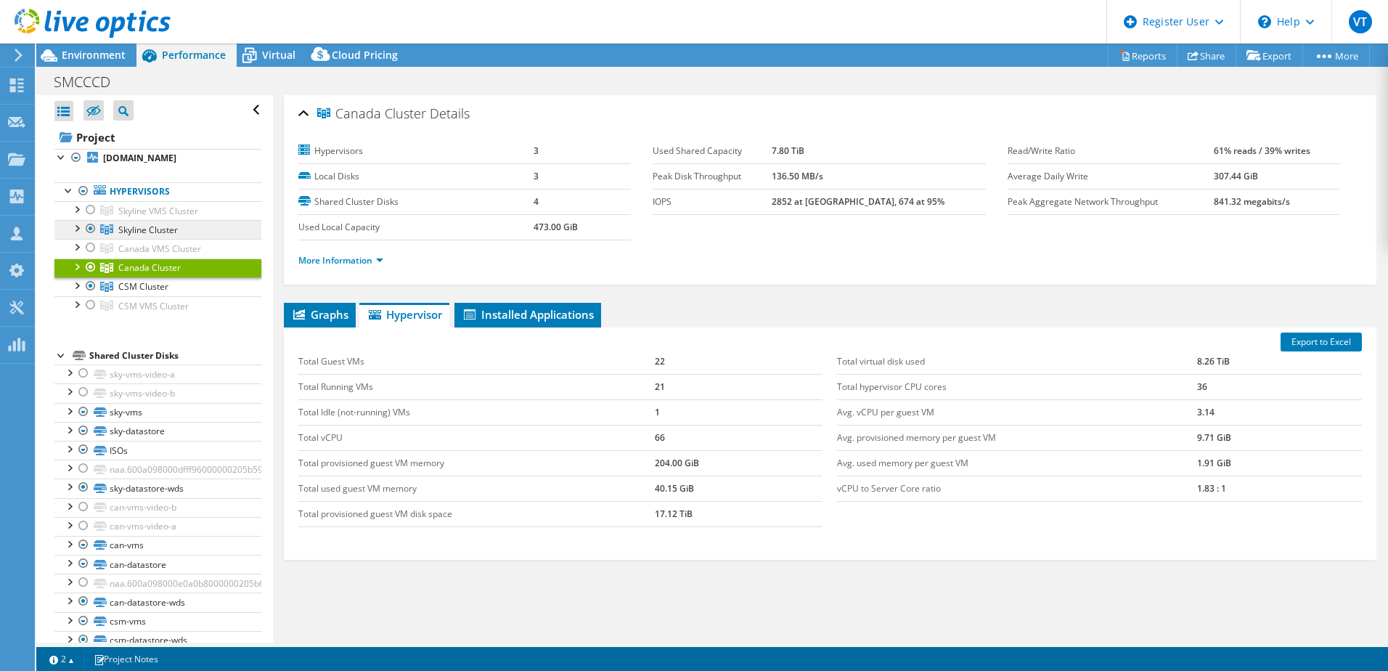
click at [151, 227] on span "Skyline Cluster" at bounding box center [148, 230] width 60 height 12
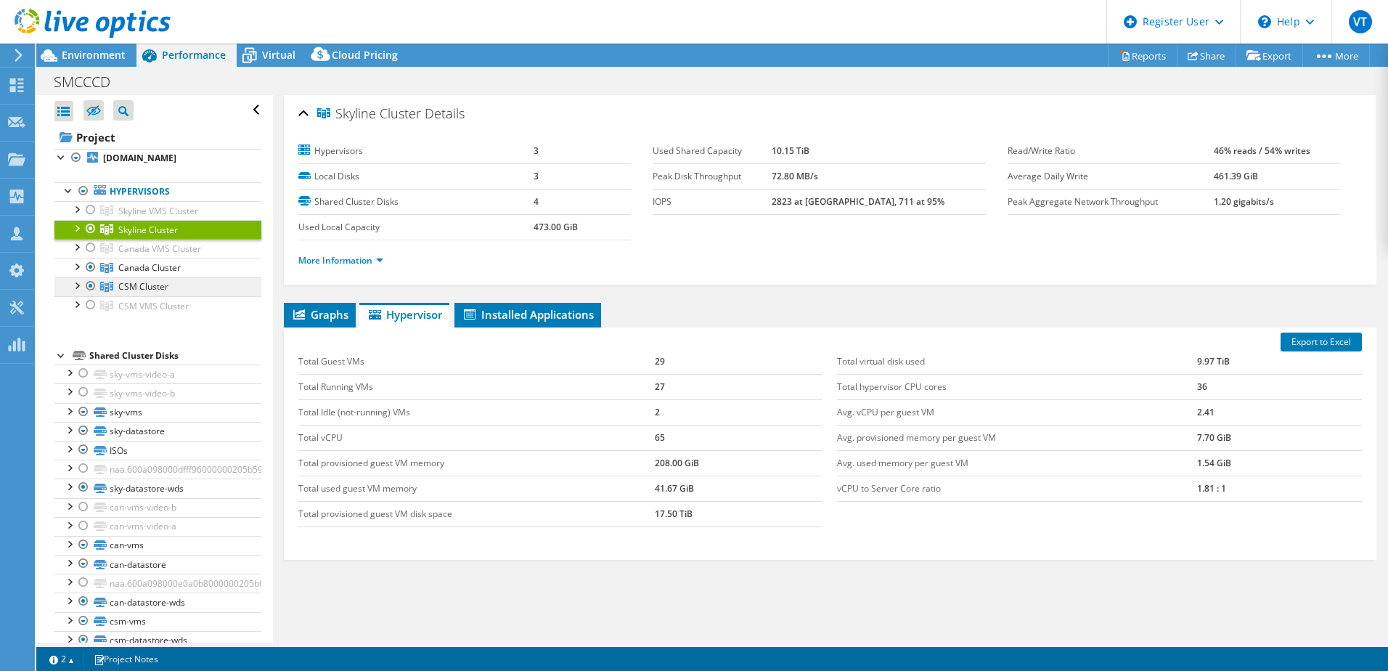
click at [152, 287] on span "CSM Cluster" at bounding box center [143, 286] width 50 height 12
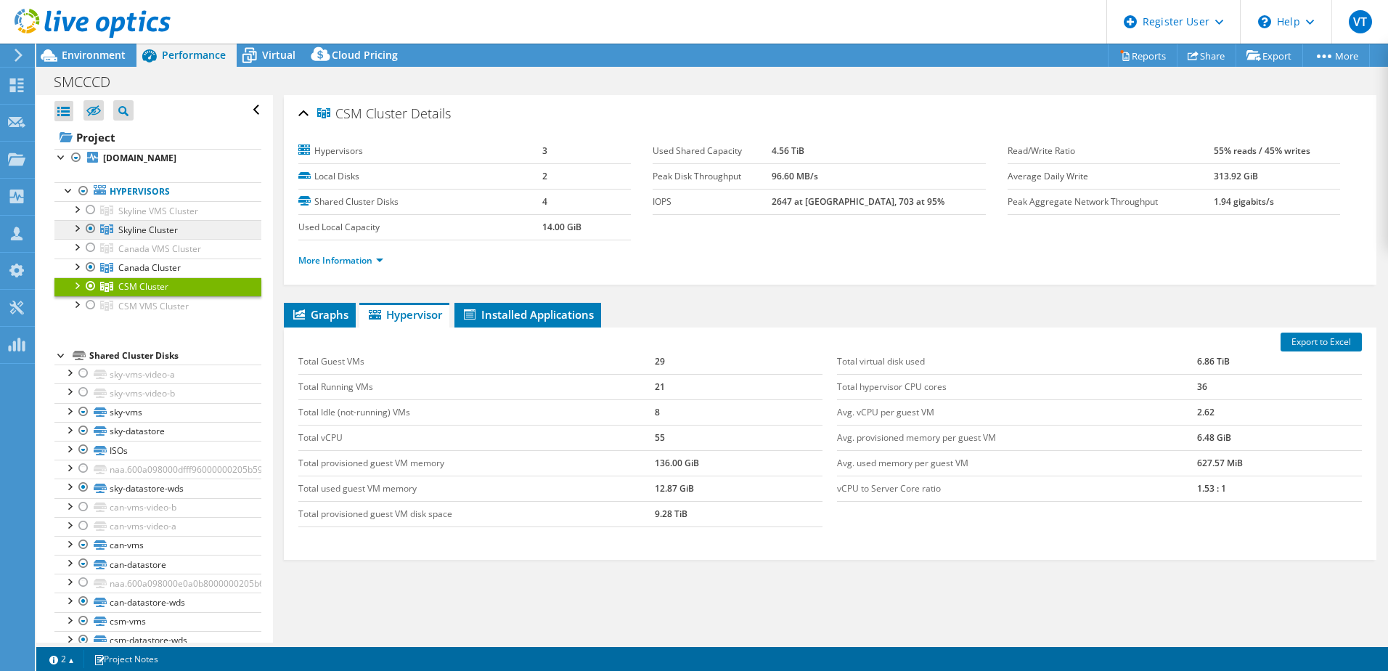
click at [155, 229] on span "Skyline Cluster" at bounding box center [148, 230] width 60 height 12
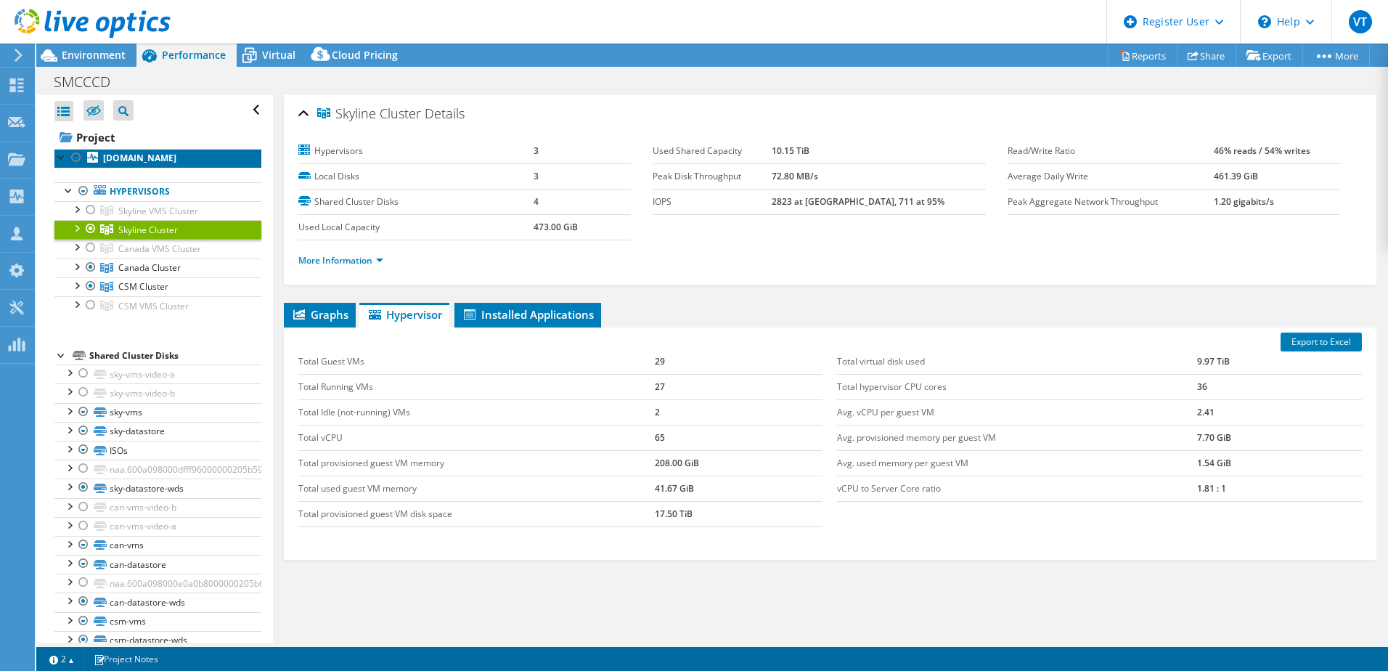
click at [139, 160] on b "[DOMAIN_NAME]" at bounding box center [139, 158] width 73 height 12
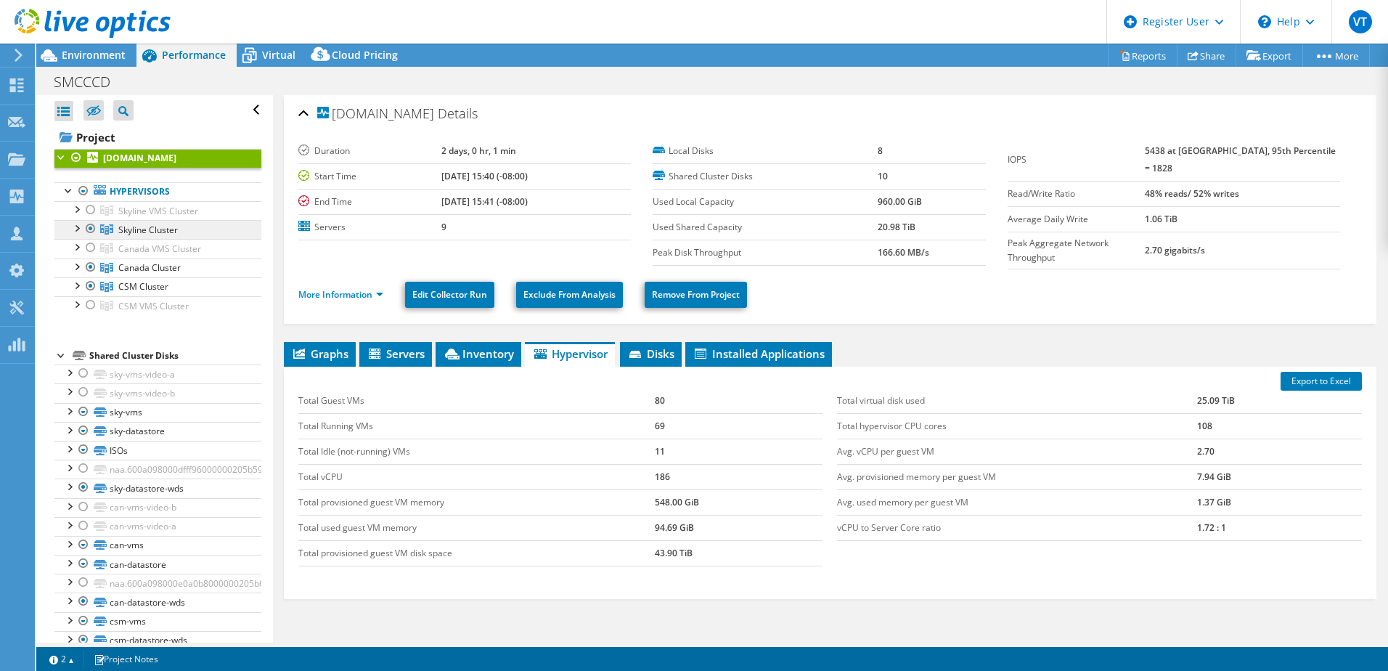
click at [157, 227] on span "Skyline Cluster" at bounding box center [148, 230] width 60 height 12
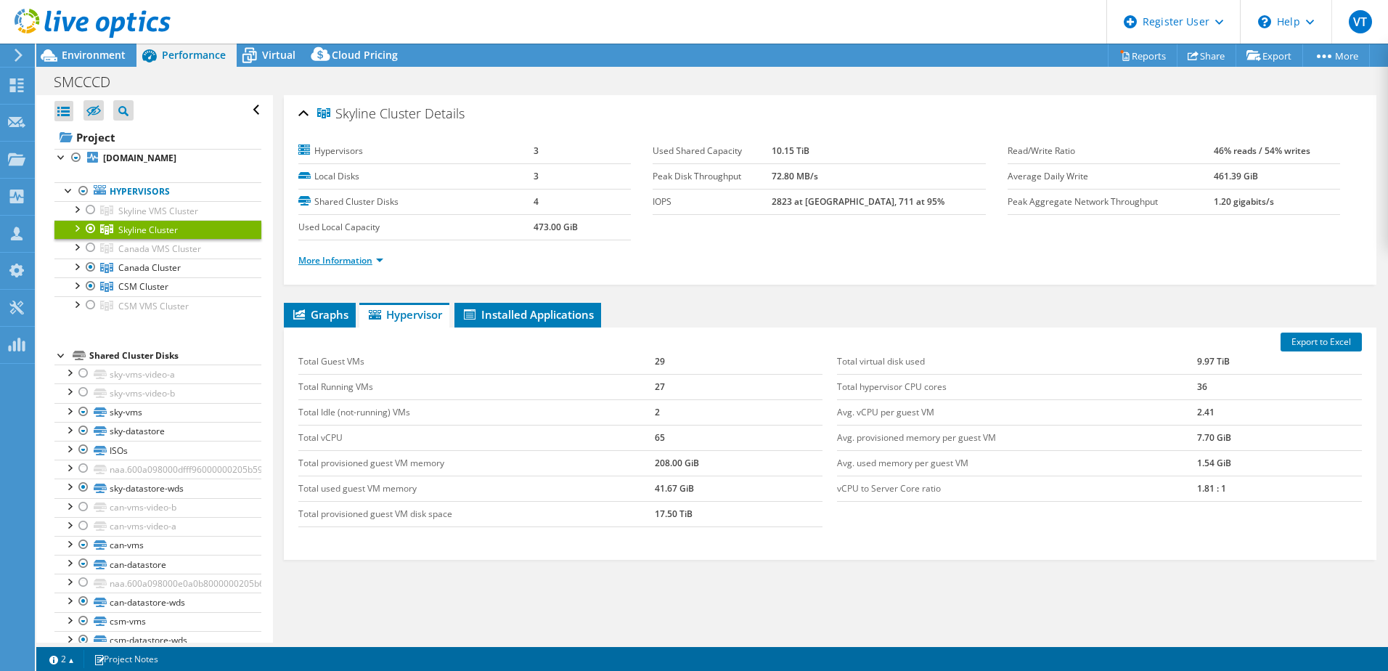
click at [372, 257] on link "More Information" at bounding box center [340, 260] width 85 height 12
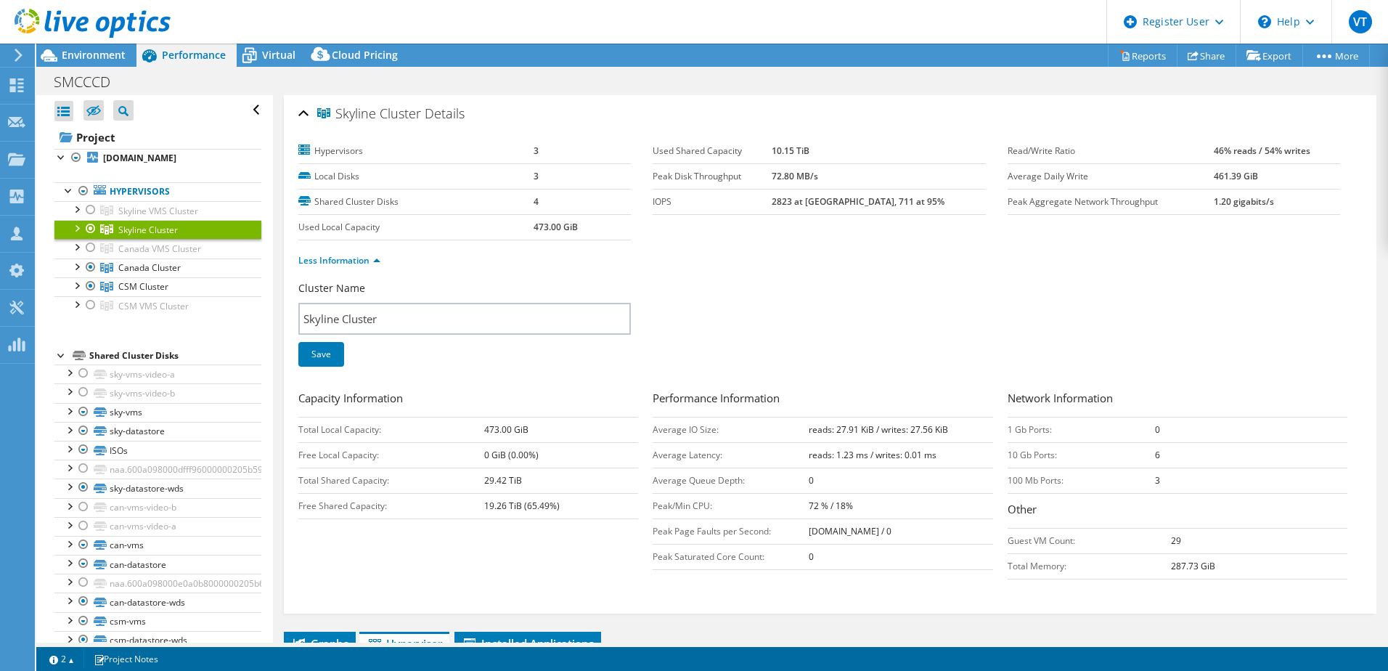
click at [809, 274] on div "Less Information" at bounding box center [830, 260] width 1064 height 41
click at [98, 56] on span "Environment" at bounding box center [94, 55] width 64 height 14
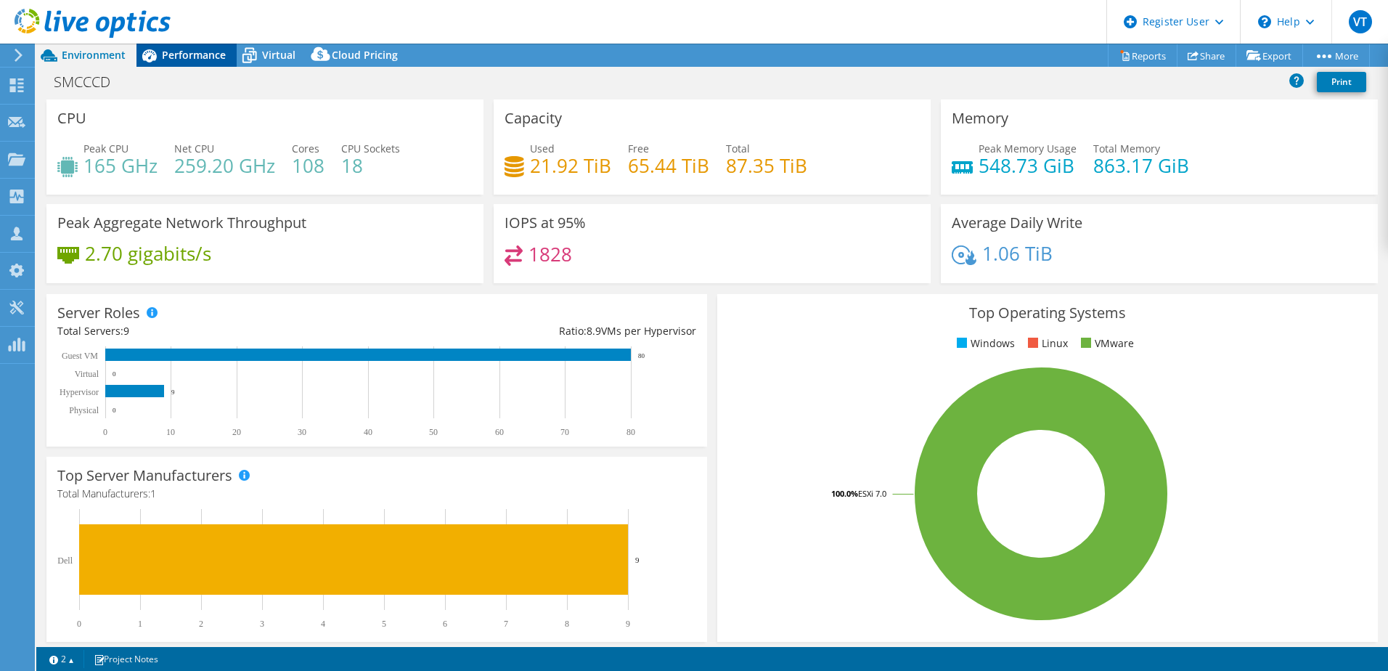
click at [182, 57] on span "Performance" at bounding box center [194, 55] width 64 height 14
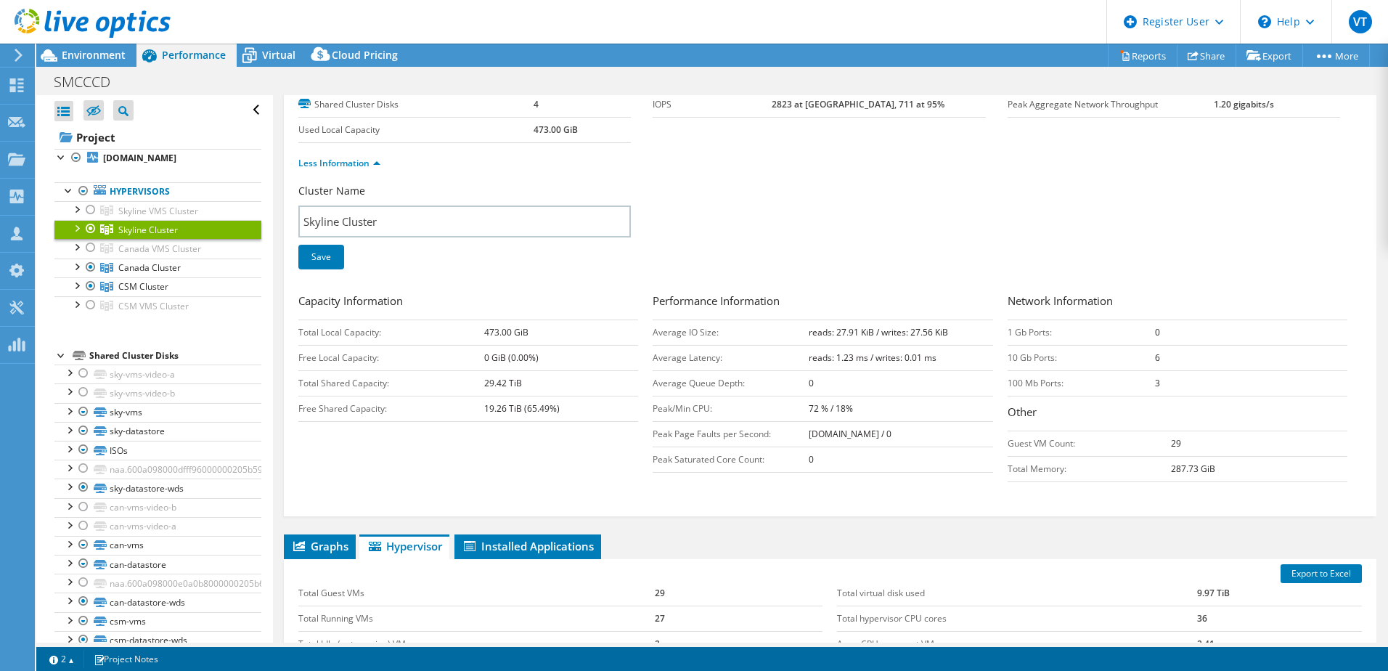
scroll to position [218, 0]
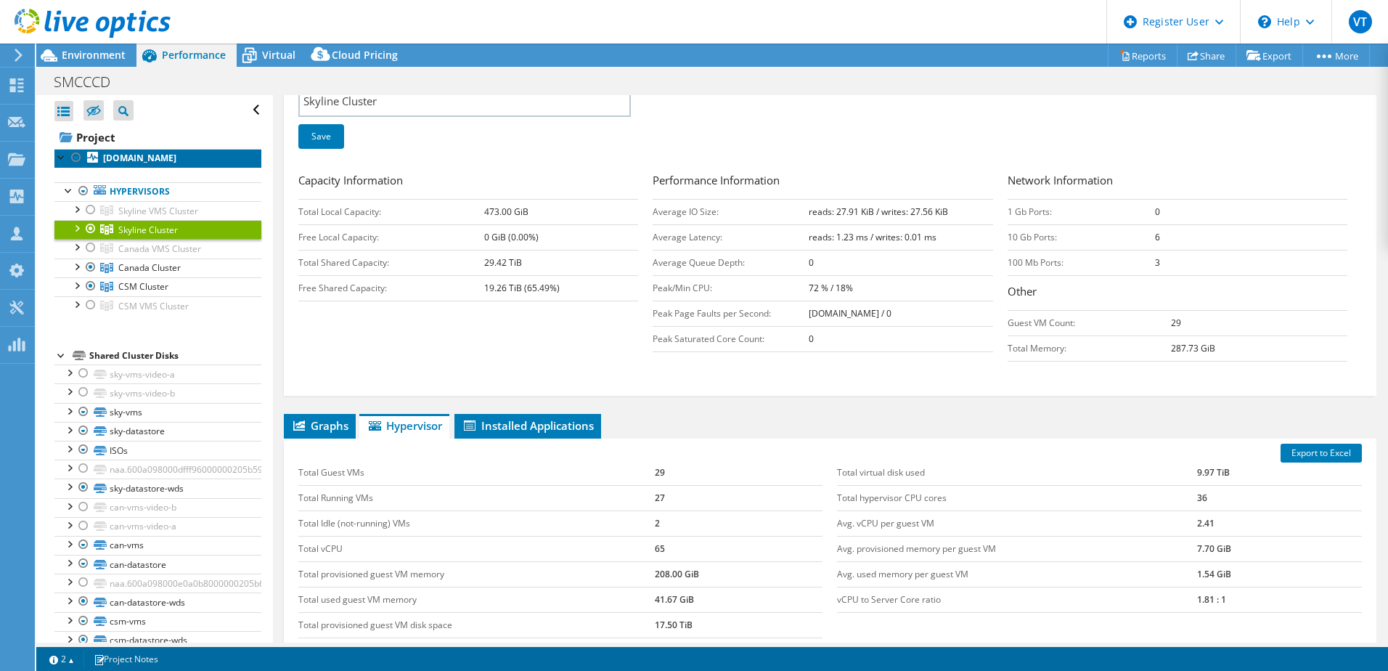
click at [145, 158] on b "[DOMAIN_NAME]" at bounding box center [139, 158] width 73 height 12
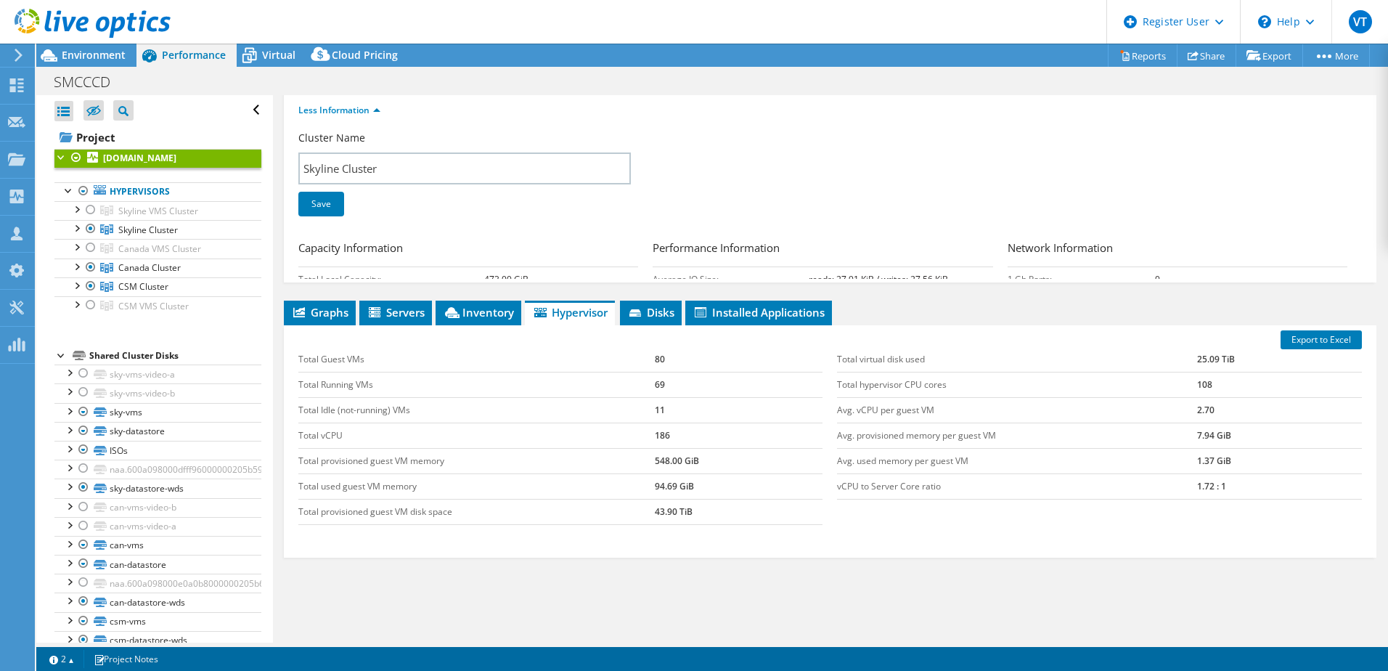
scroll to position [84, 0]
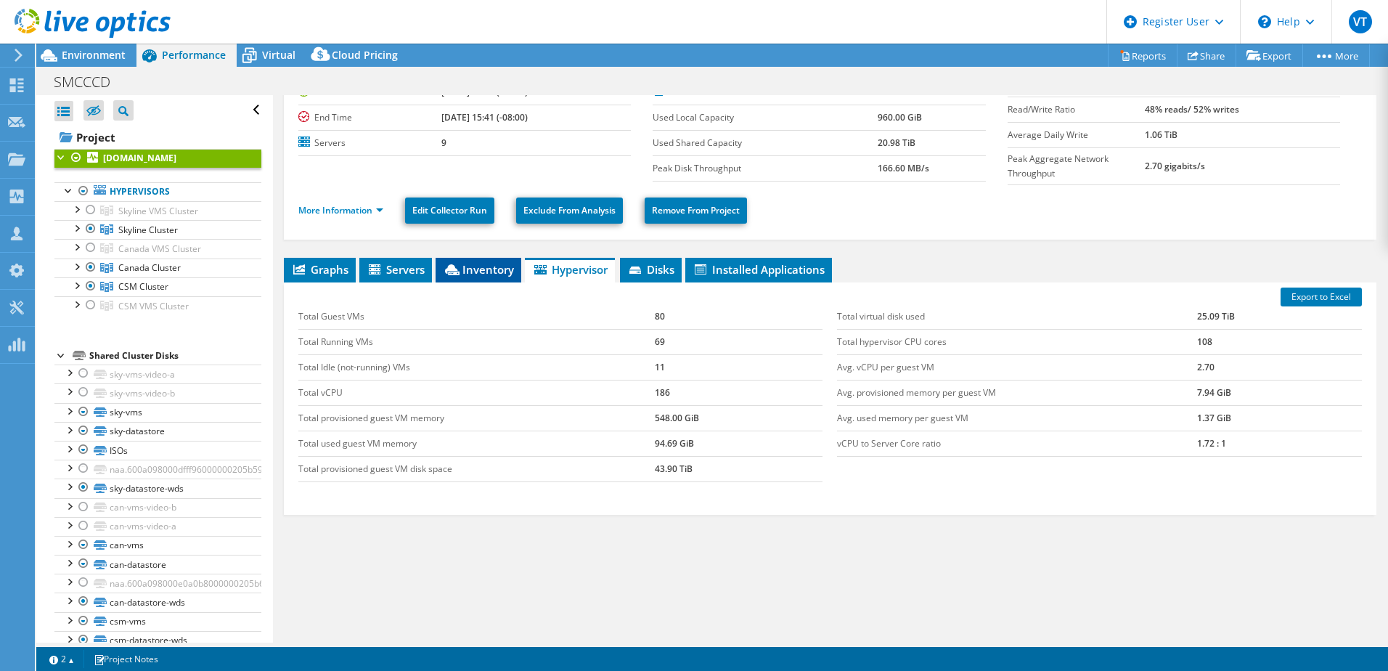
click at [484, 269] on span "Inventory" at bounding box center [478, 269] width 71 height 15
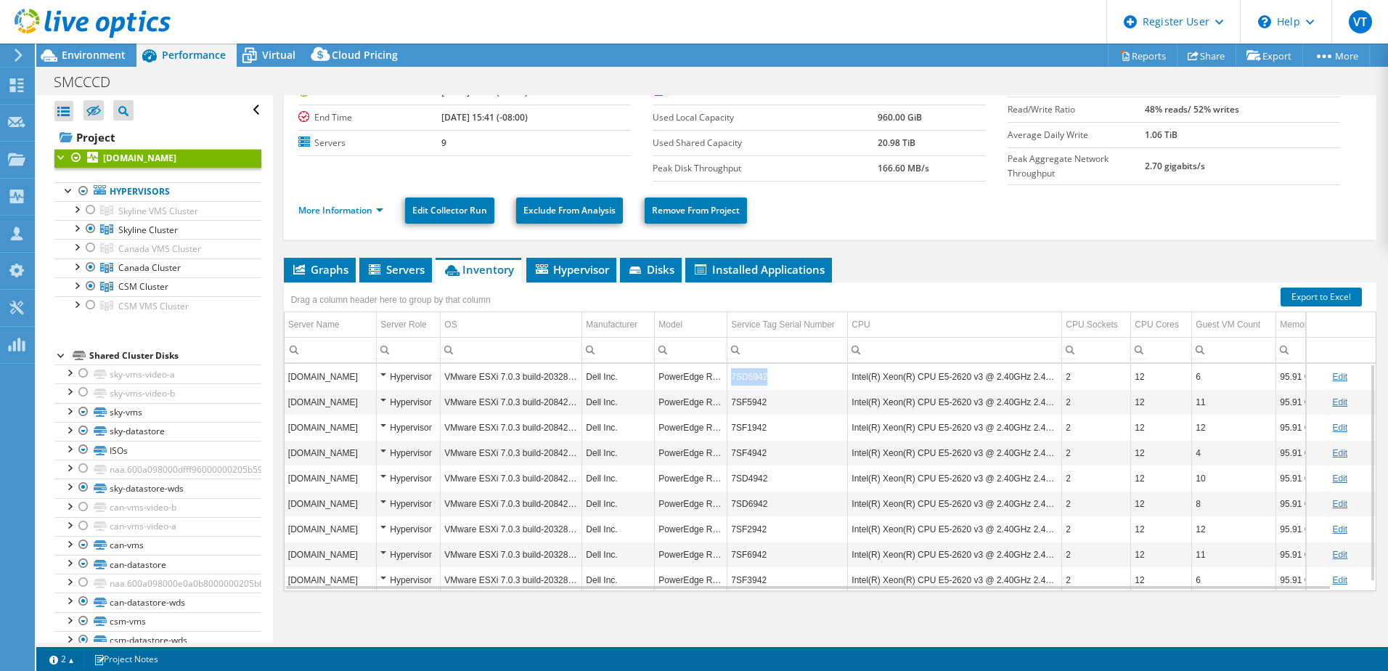
copy tr "7SD5942"
drag, startPoint x: 764, startPoint y: 373, endPoint x: 725, endPoint y: 378, distance: 38.8
click at [725, 378] on tr "[DOMAIN_NAME] Hypervisor VMware ESXi 7.0.3 build-20328353 Dell Inc. PowerEdge R…" at bounding box center [842, 376] width 1114 height 25
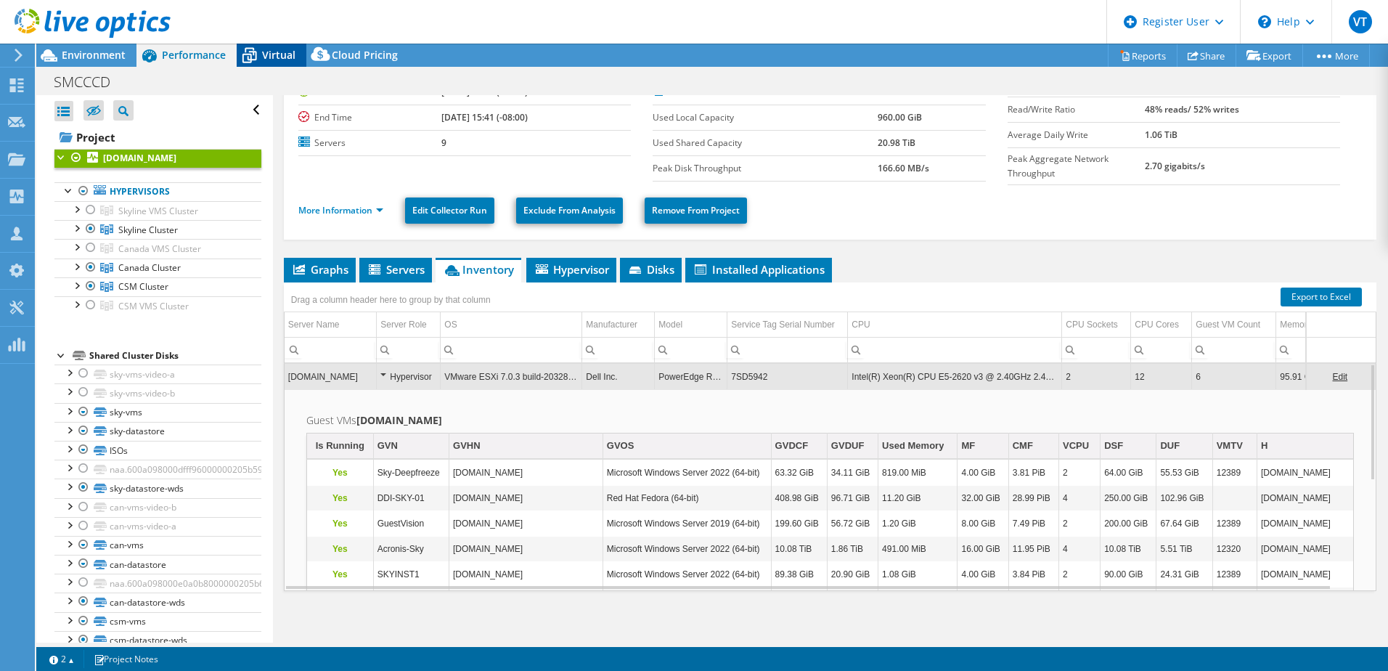
click at [270, 60] on span "Virtual" at bounding box center [278, 55] width 33 height 14
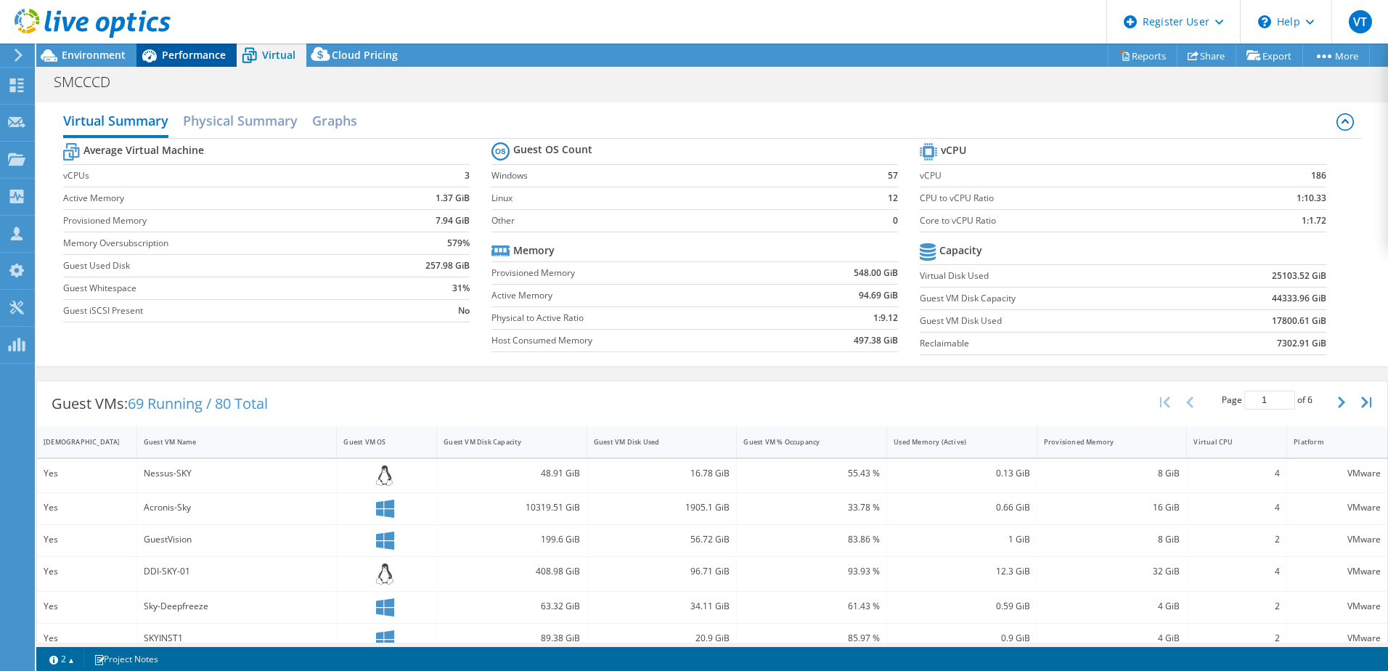
click at [184, 55] on span "Performance" at bounding box center [194, 55] width 64 height 14
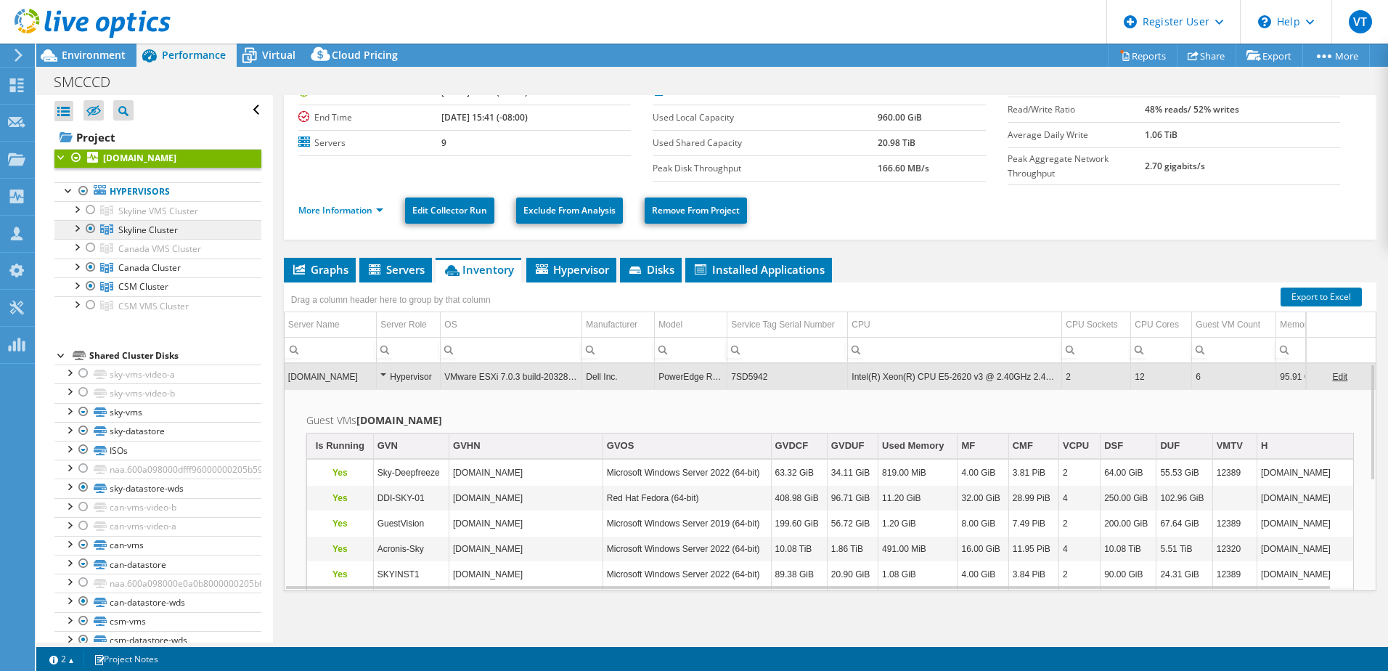
click at [159, 237] on link "Skyline Cluster" at bounding box center [157, 229] width 207 height 19
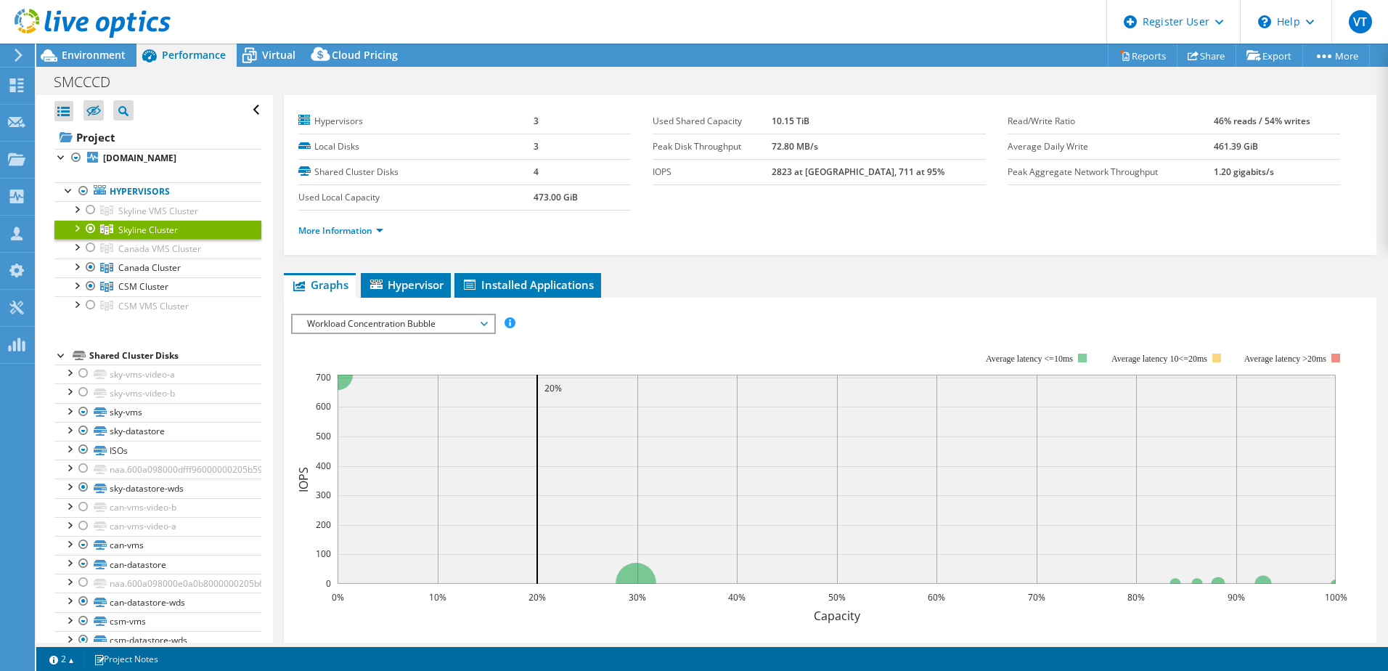
scroll to position [0, 0]
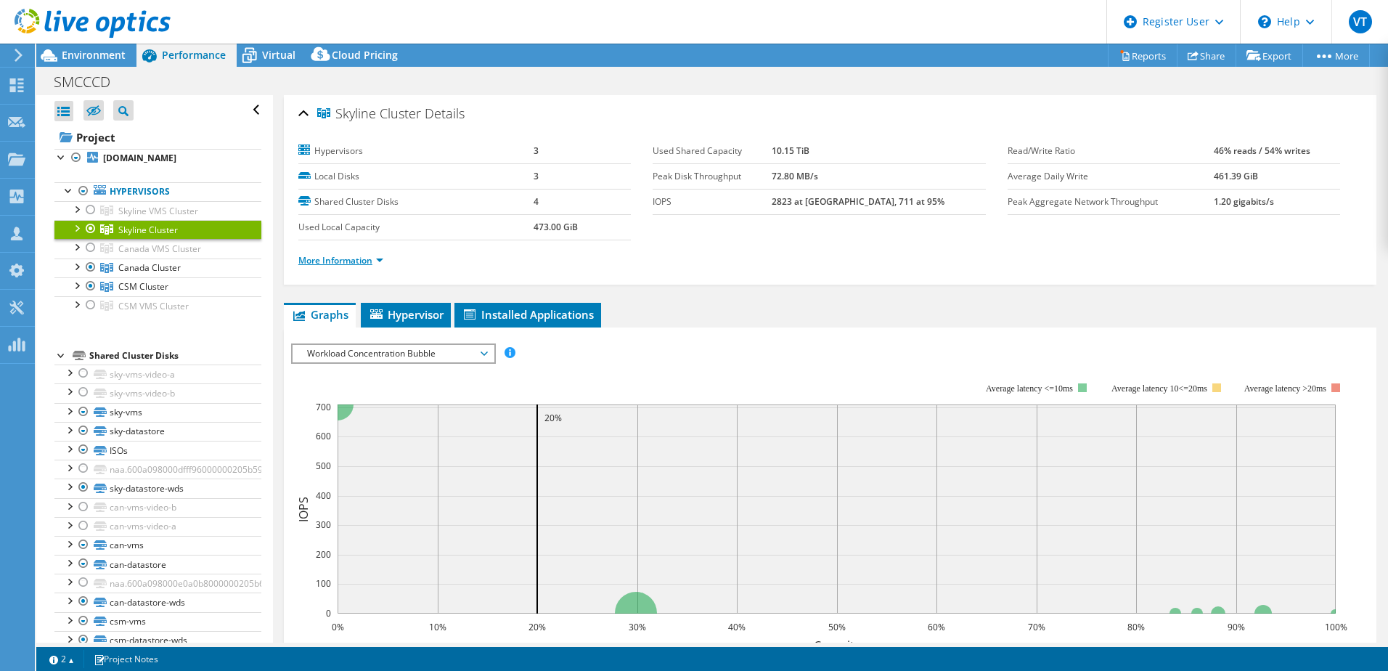
click at [378, 256] on link "More Information" at bounding box center [340, 260] width 85 height 12
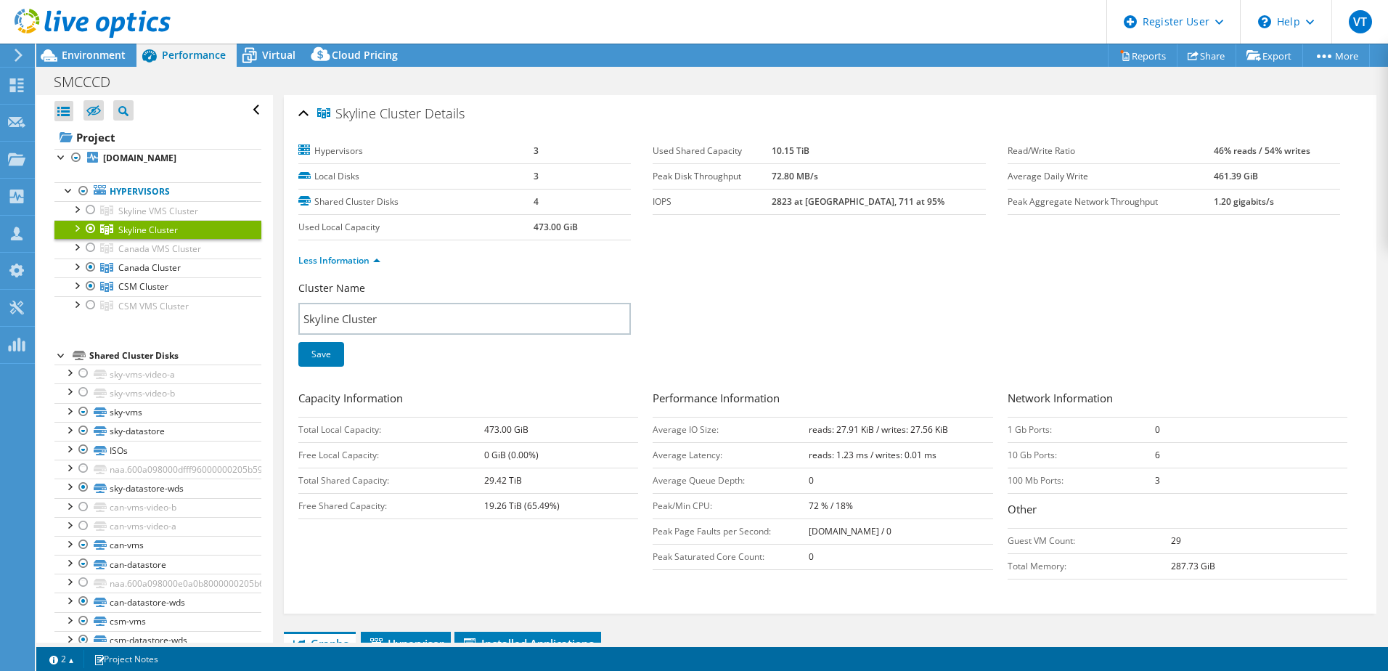
drag, startPoint x: 1200, startPoint y: 176, endPoint x: 1297, endPoint y: 176, distance: 96.6
click at [1289, 176] on tr "Average Daily Write 461.39 GiB" at bounding box center [1174, 175] width 333 height 25
drag, startPoint x: 1297, startPoint y: 176, endPoint x: 1233, endPoint y: 327, distance: 163.7
click at [1233, 327] on div "Cluster Name Skyline Cluster Save" at bounding box center [830, 333] width 1064 height 104
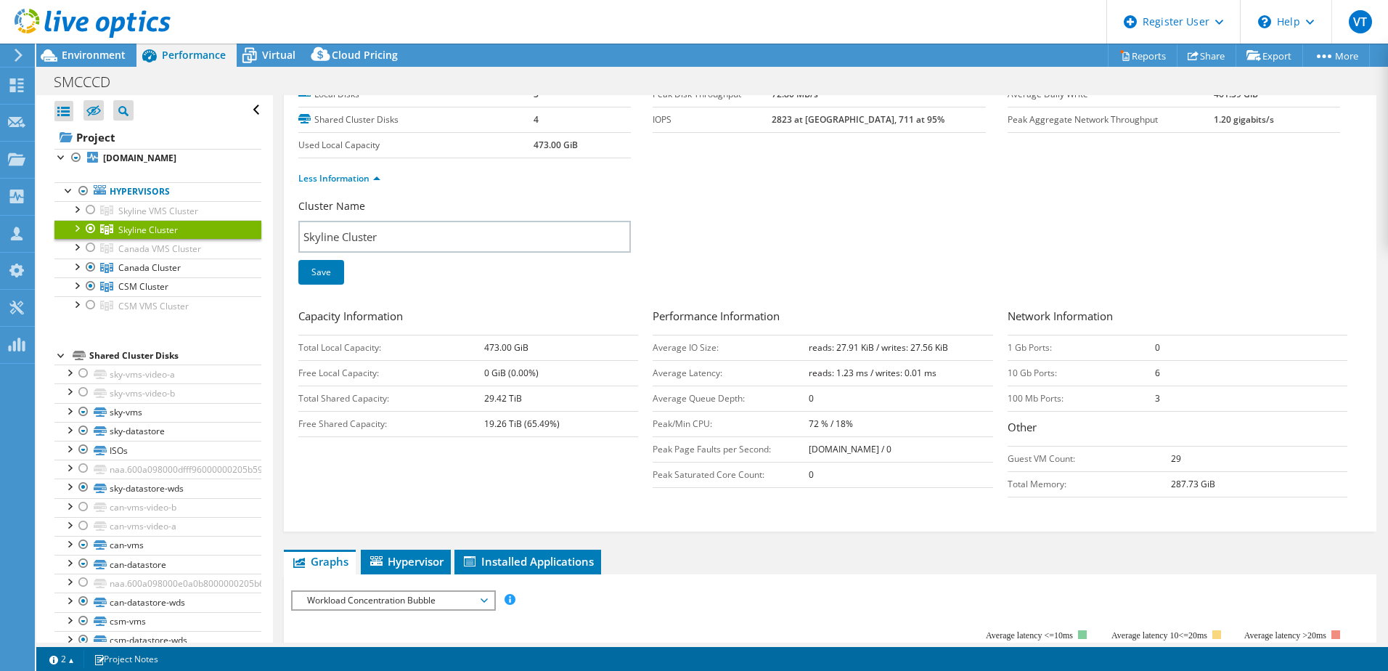
scroll to position [218, 0]
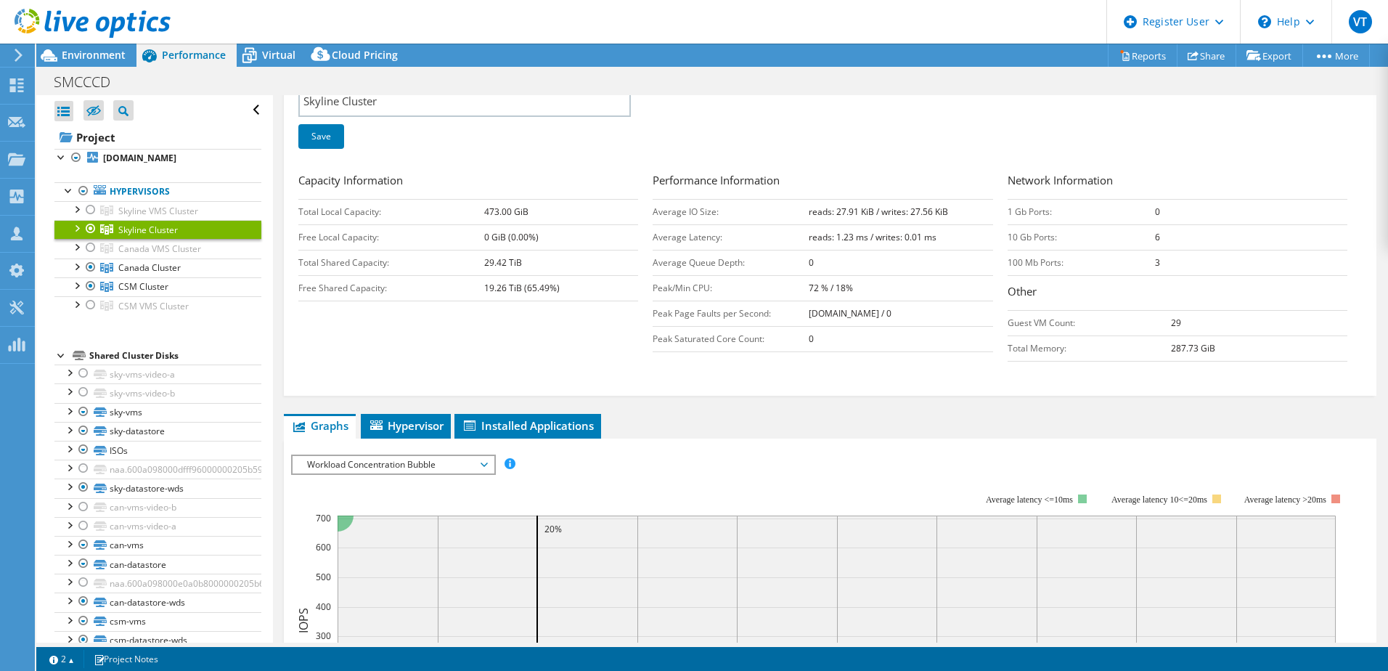
click at [449, 462] on span "Workload Concentration Bubble" at bounding box center [393, 464] width 187 height 17
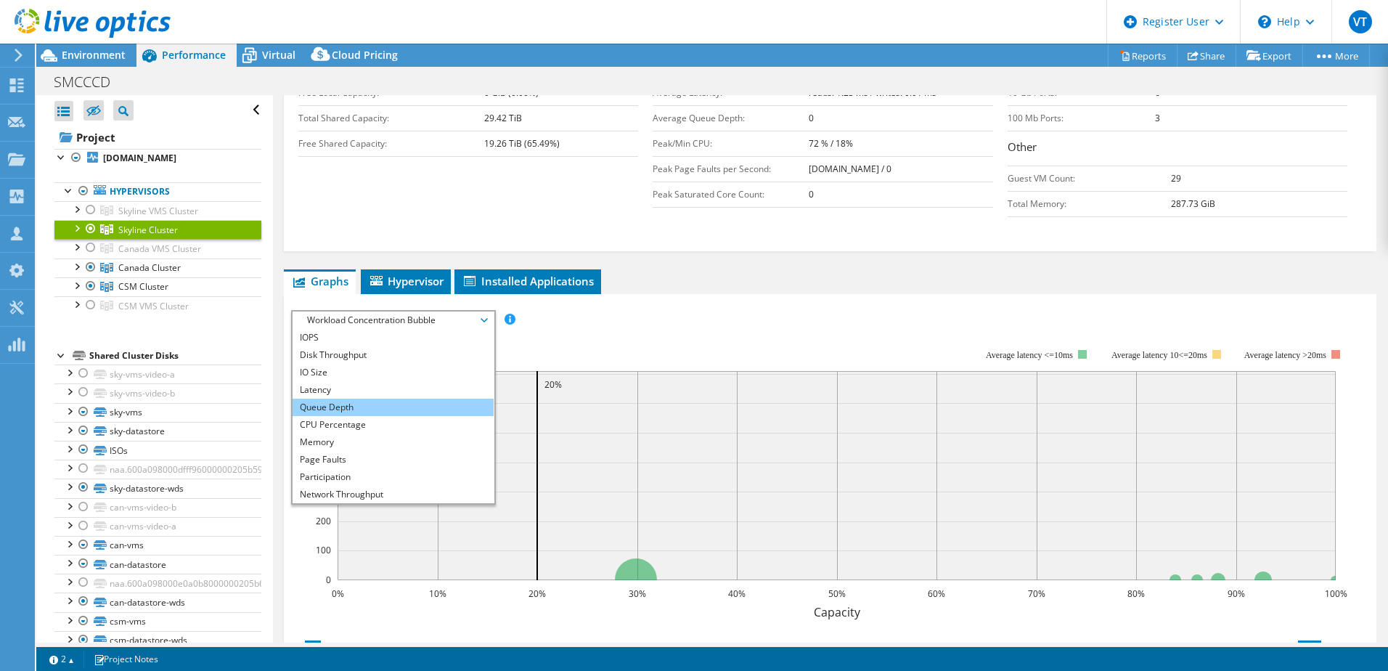
scroll to position [363, 0]
click at [343, 438] on li "Memory" at bounding box center [393, 441] width 201 height 17
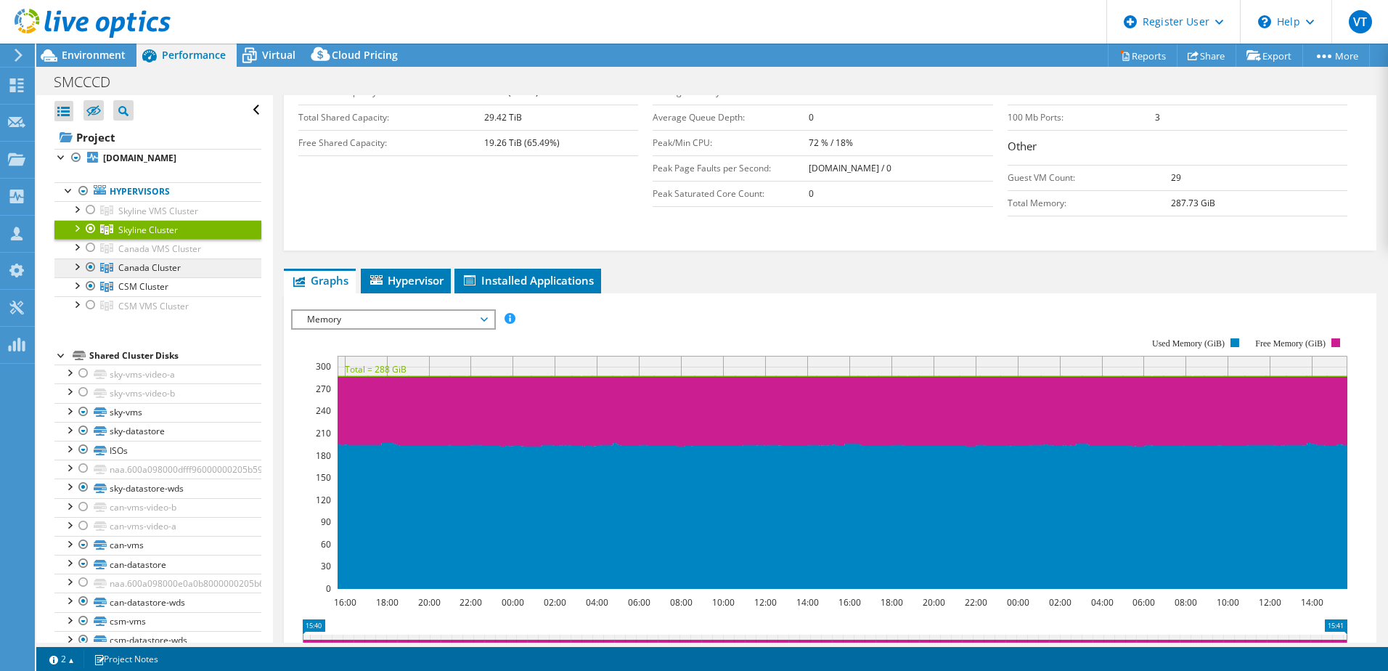
click at [150, 269] on span "Canada Cluster" at bounding box center [149, 267] width 62 height 12
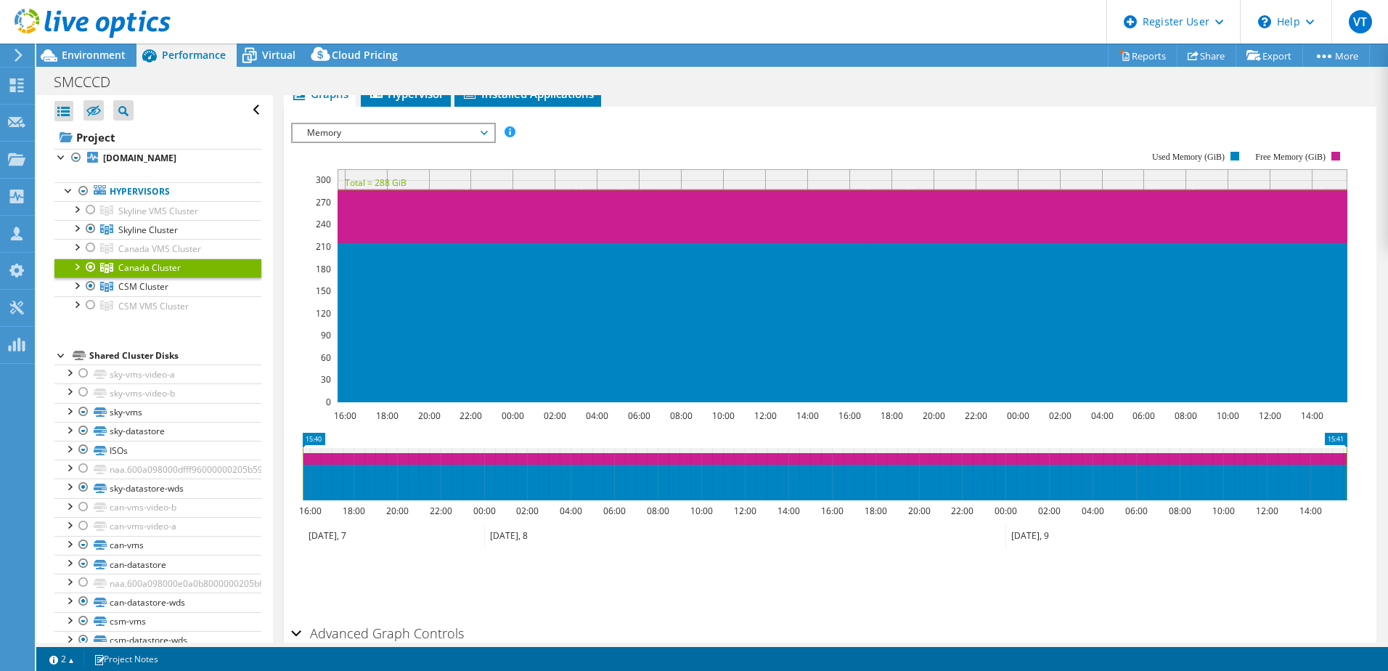
scroll to position [152, 0]
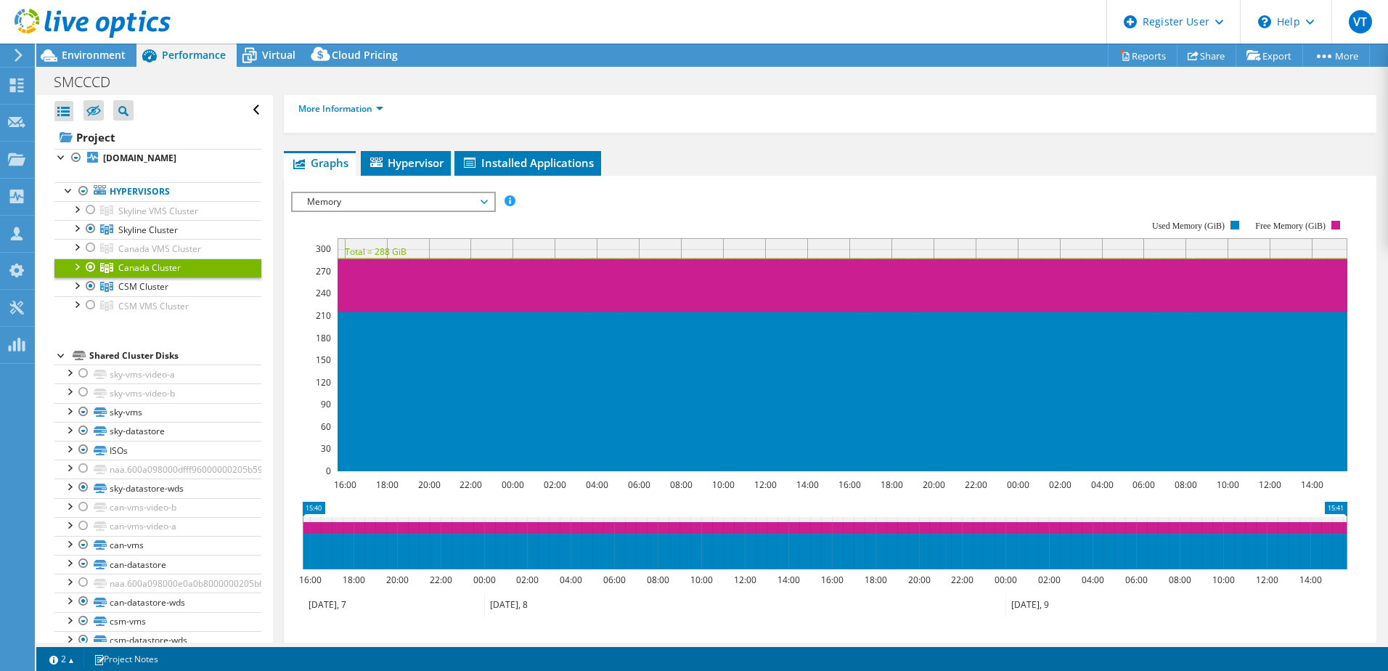
click at [462, 195] on span "Memory" at bounding box center [393, 201] width 187 height 17
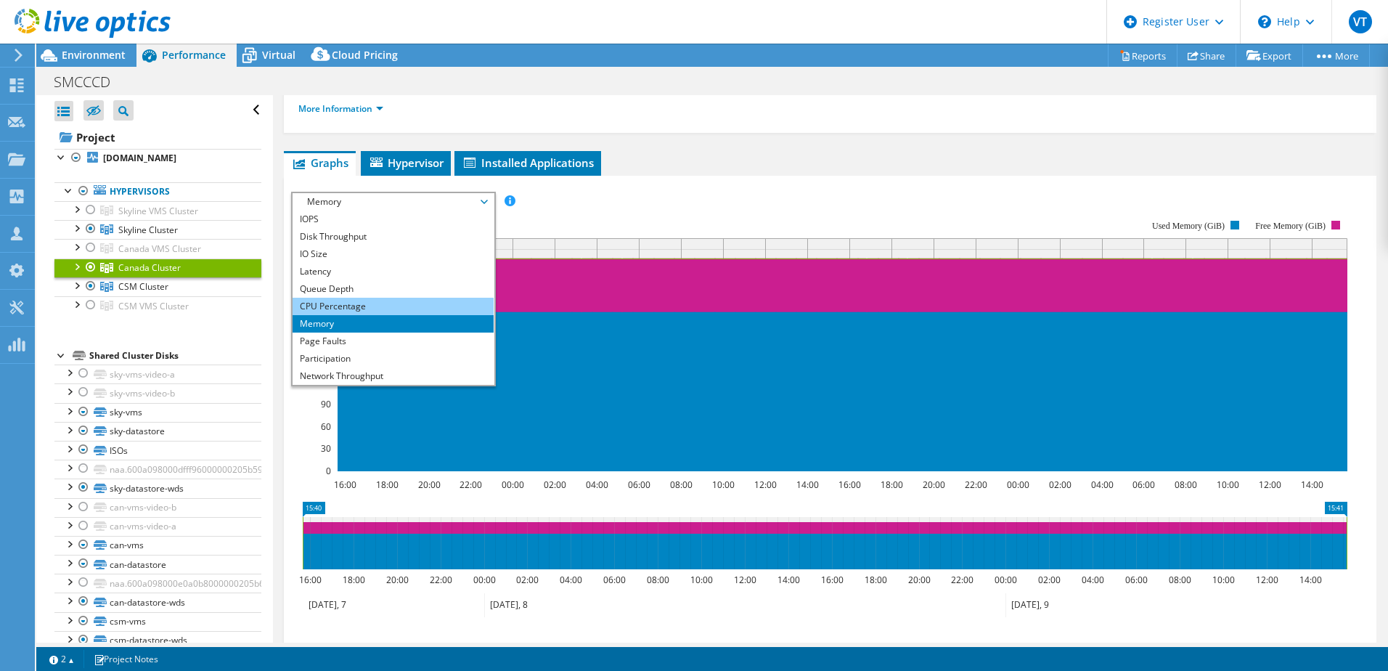
click at [344, 308] on li "CPU Percentage" at bounding box center [393, 306] width 201 height 17
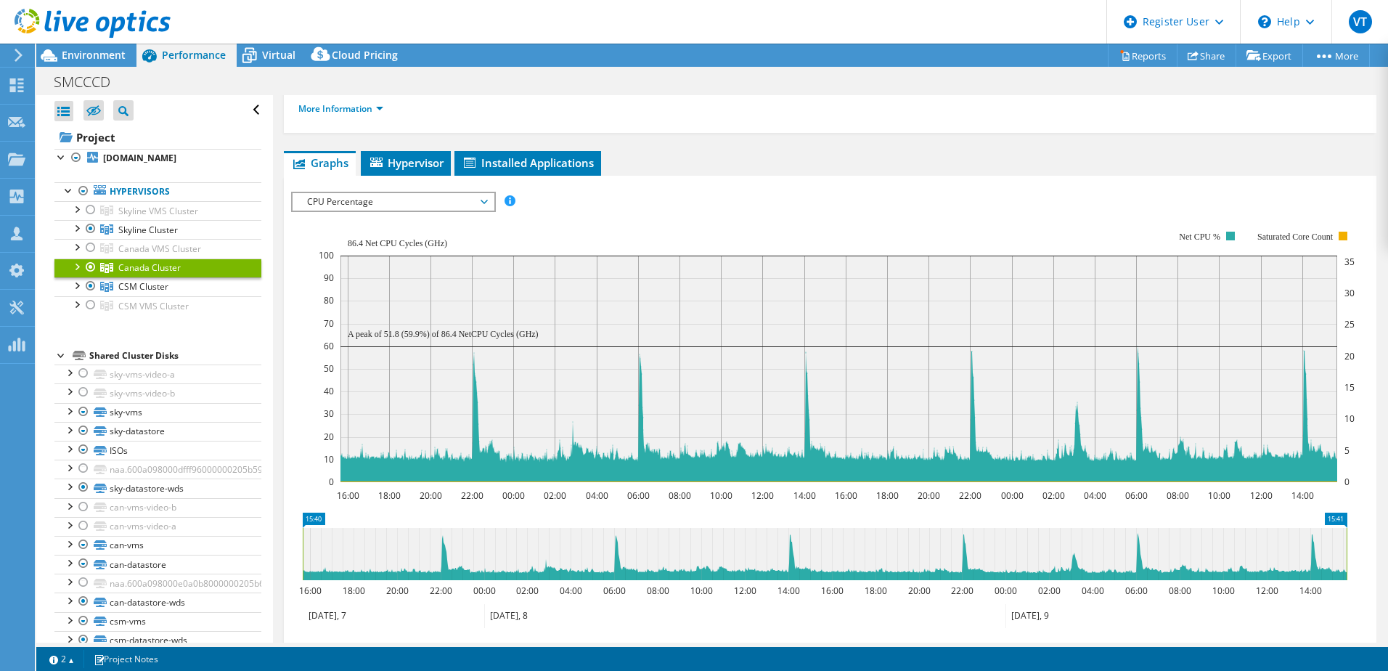
click at [439, 203] on span "CPU Percentage" at bounding box center [393, 201] width 187 height 17
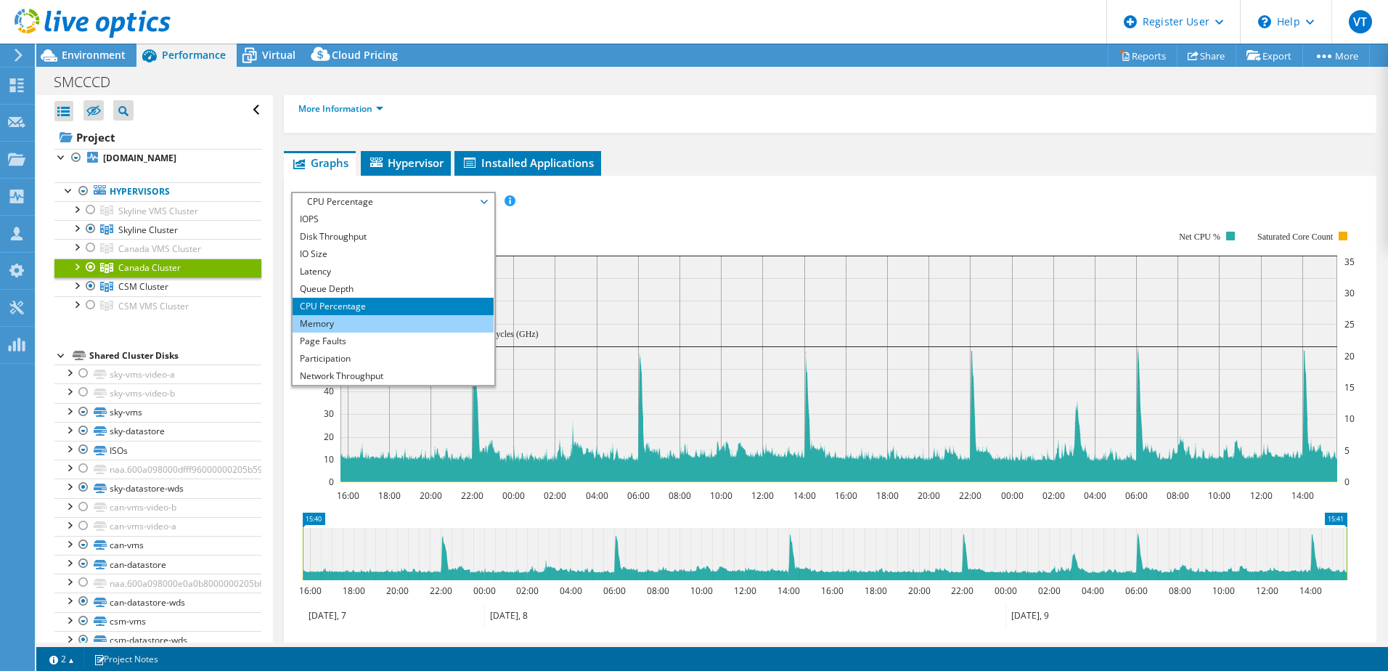
click at [350, 327] on li "Memory" at bounding box center [393, 323] width 201 height 17
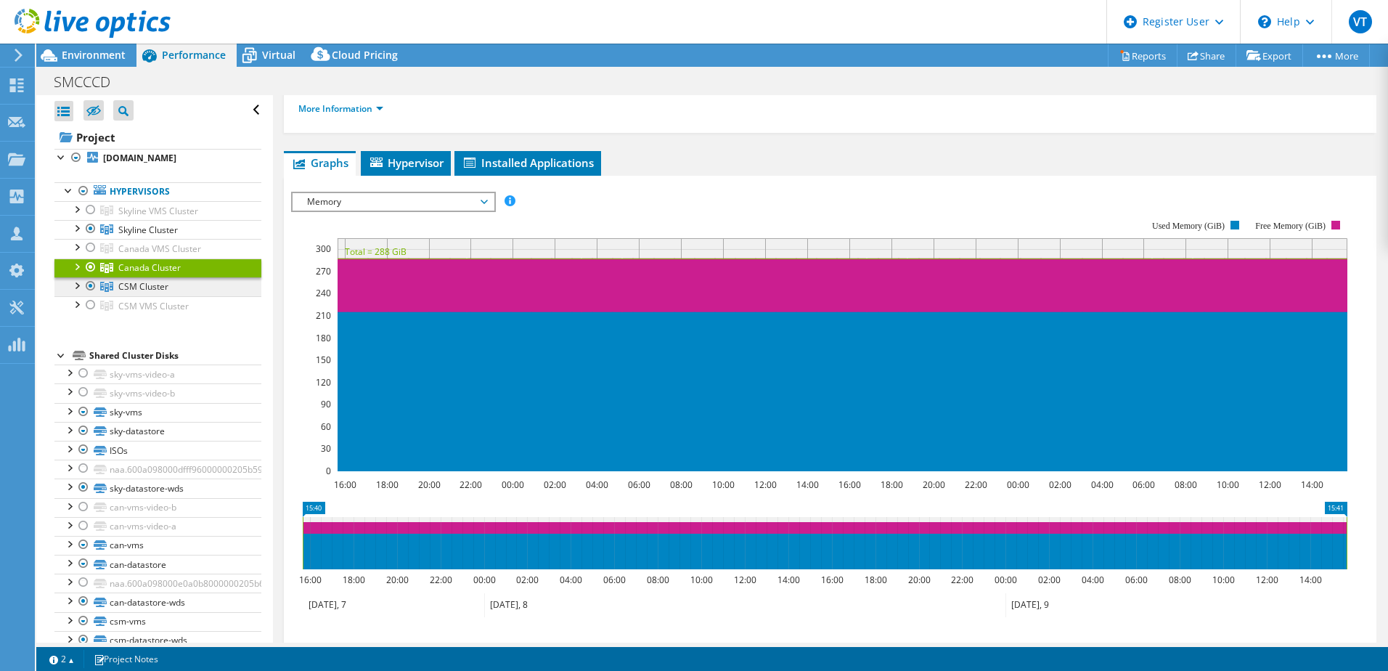
click at [141, 285] on span "CSM Cluster" at bounding box center [143, 286] width 50 height 12
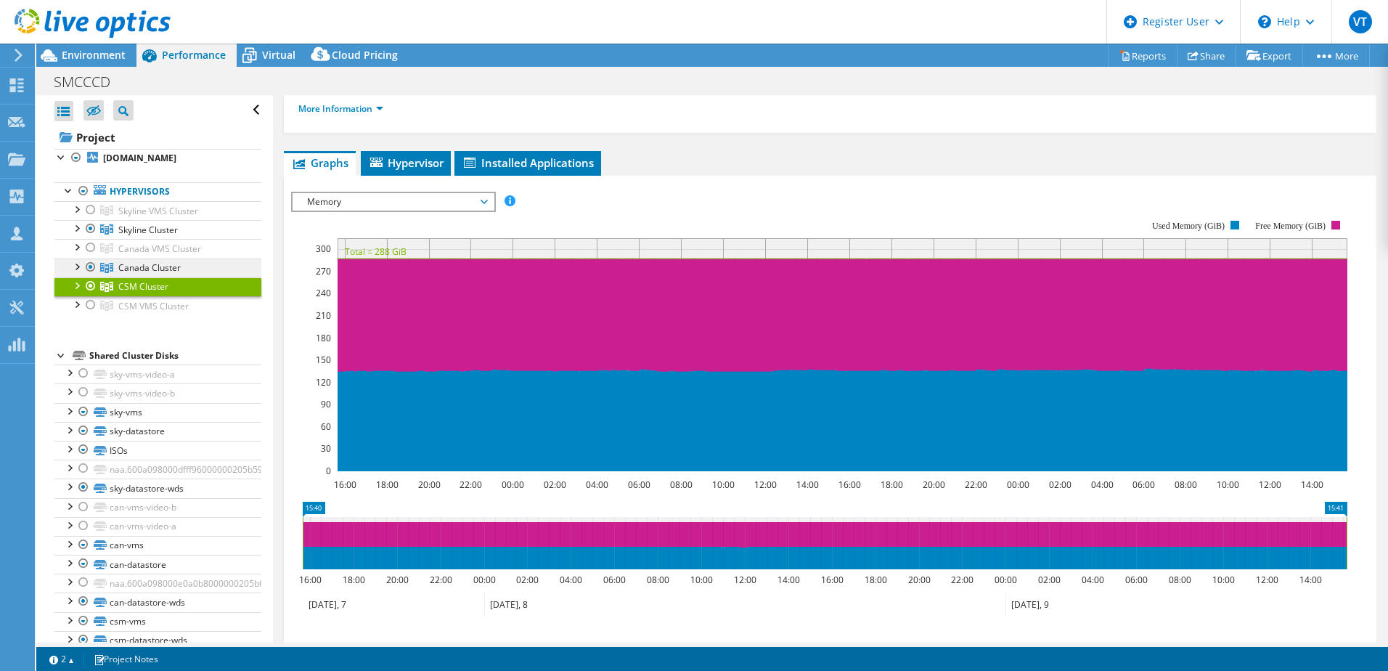
click at [139, 264] on span "Canada Cluster" at bounding box center [149, 267] width 62 height 12
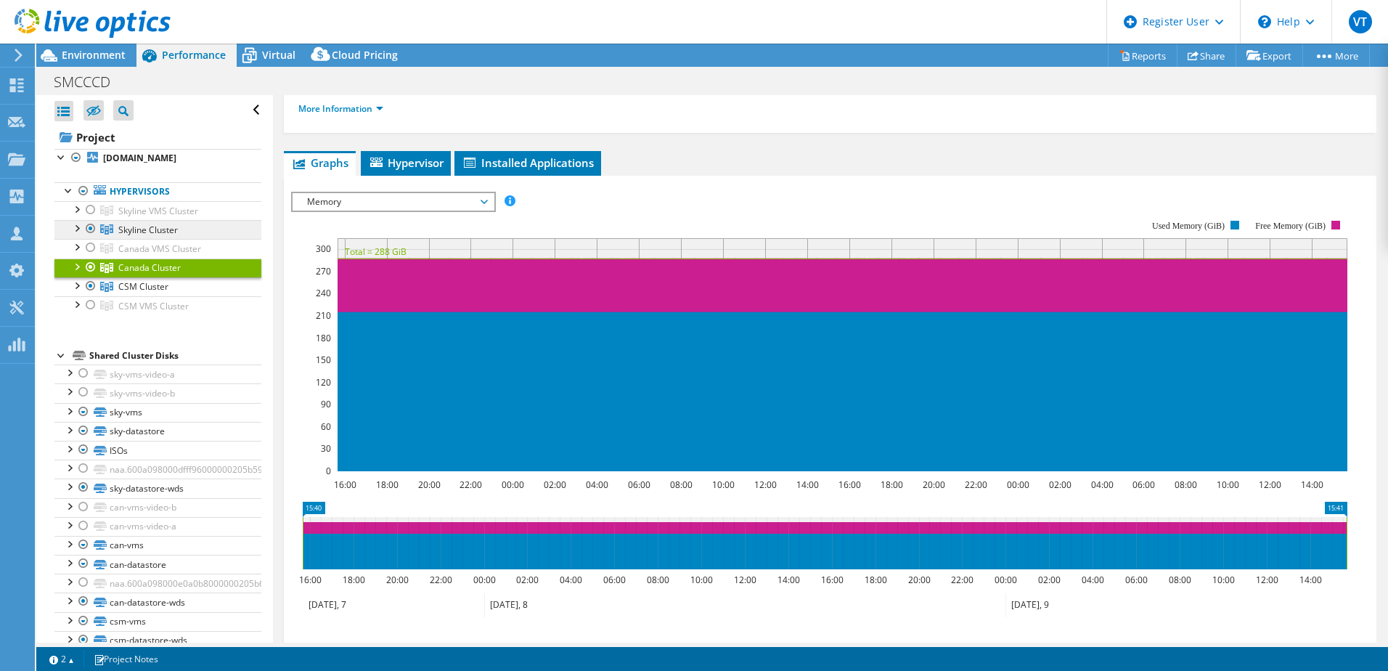
click at [151, 227] on span "Skyline Cluster" at bounding box center [148, 230] width 60 height 12
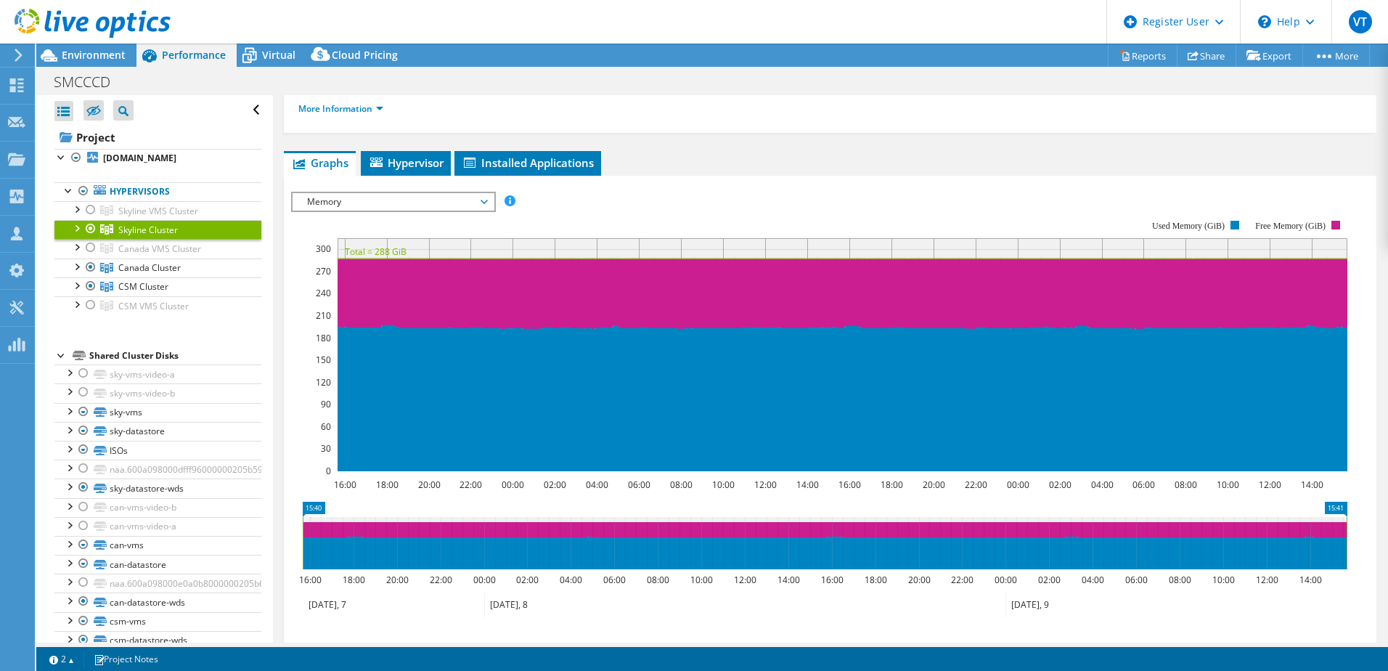
scroll to position [79, 0]
